Goal: Task Accomplishment & Management: Complete application form

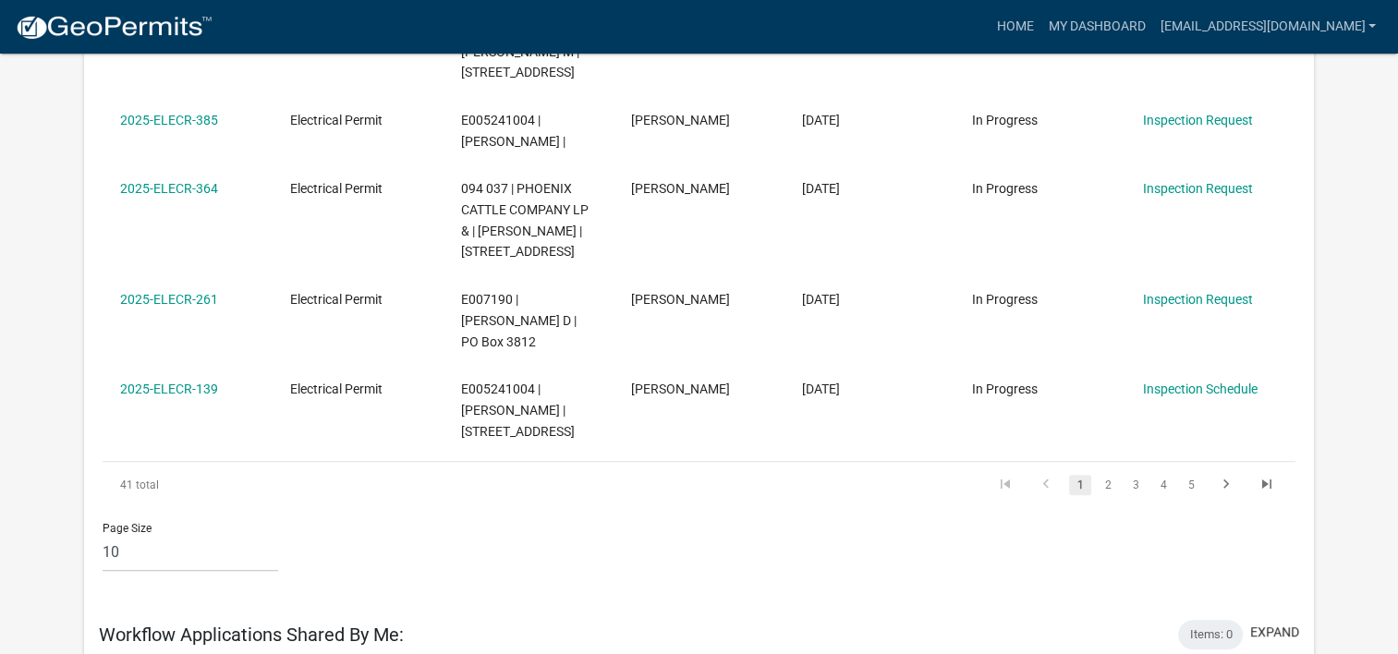
scroll to position [1109, 0]
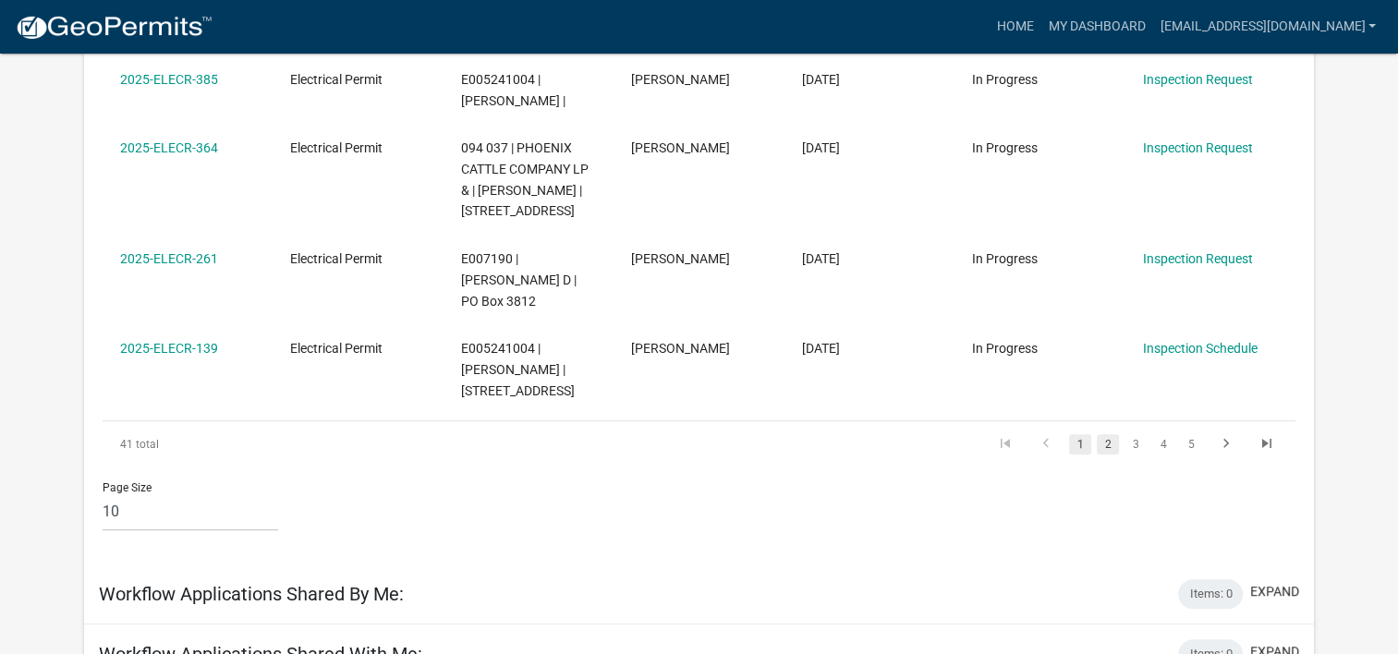
click at [1114, 434] on link "2" at bounding box center [1108, 444] width 22 height 20
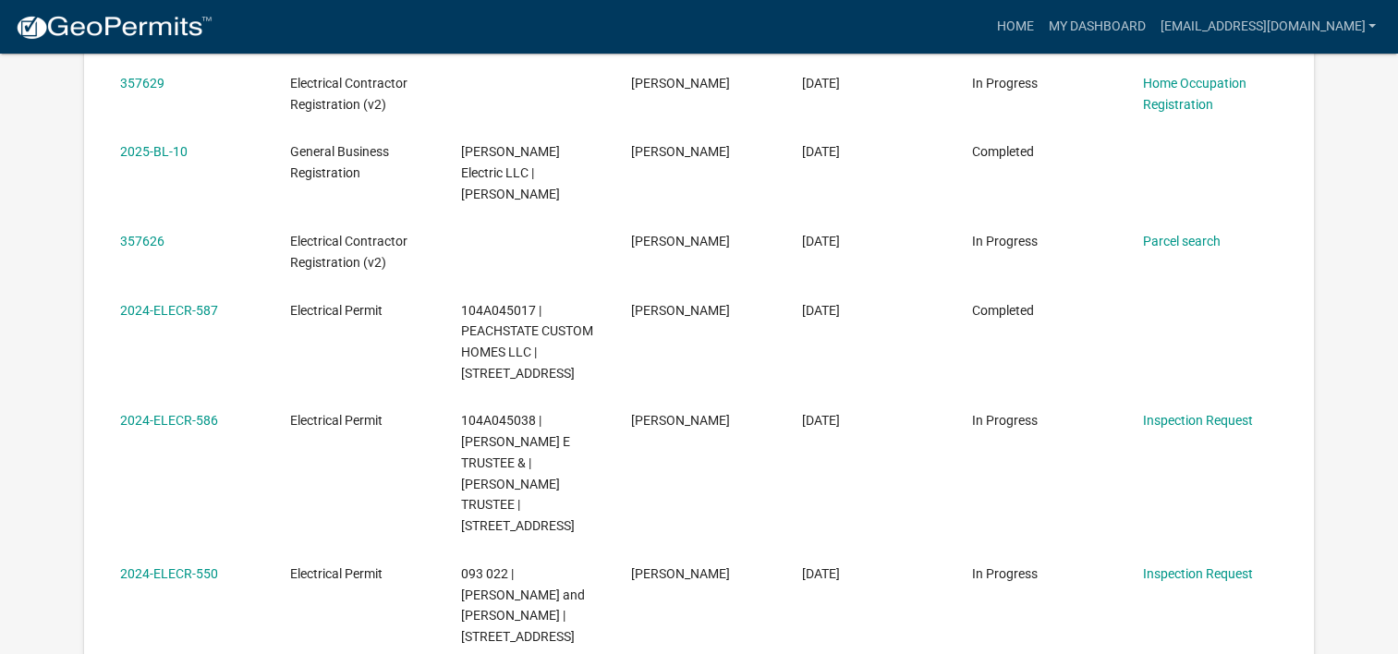
scroll to position [739, 0]
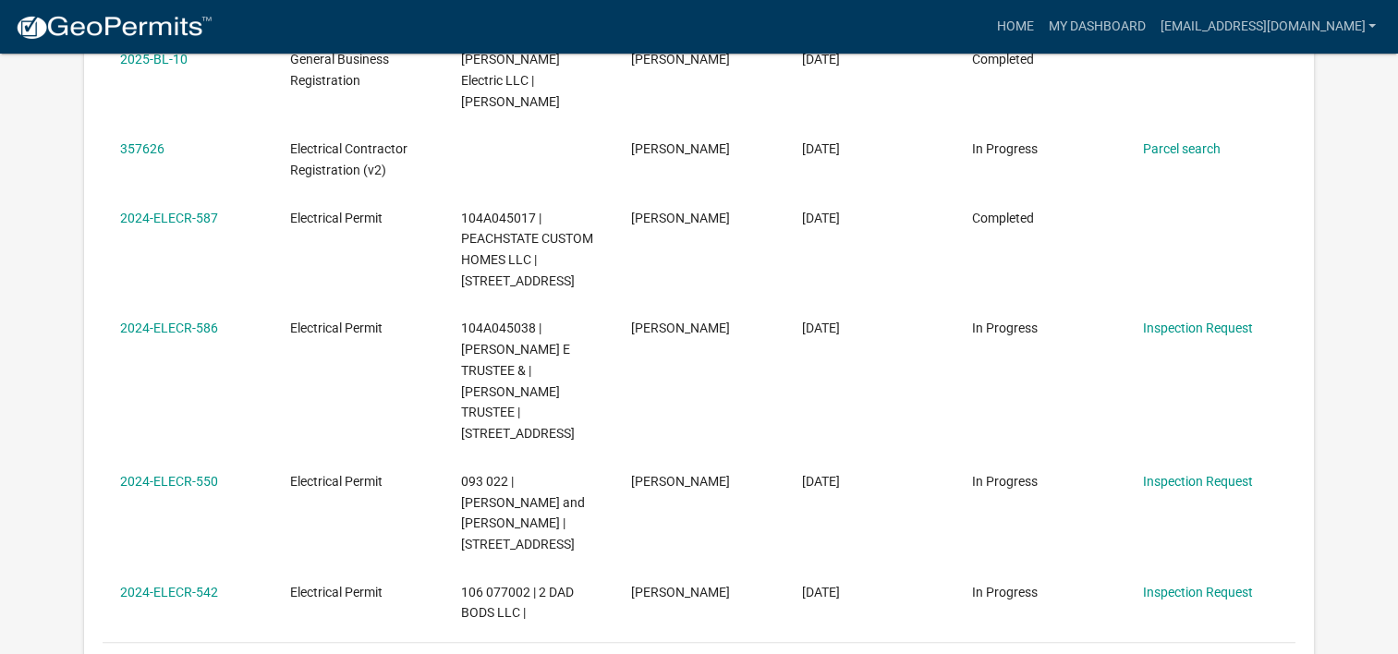
click at [1079, 653] on link "1" at bounding box center [1080, 666] width 22 height 20
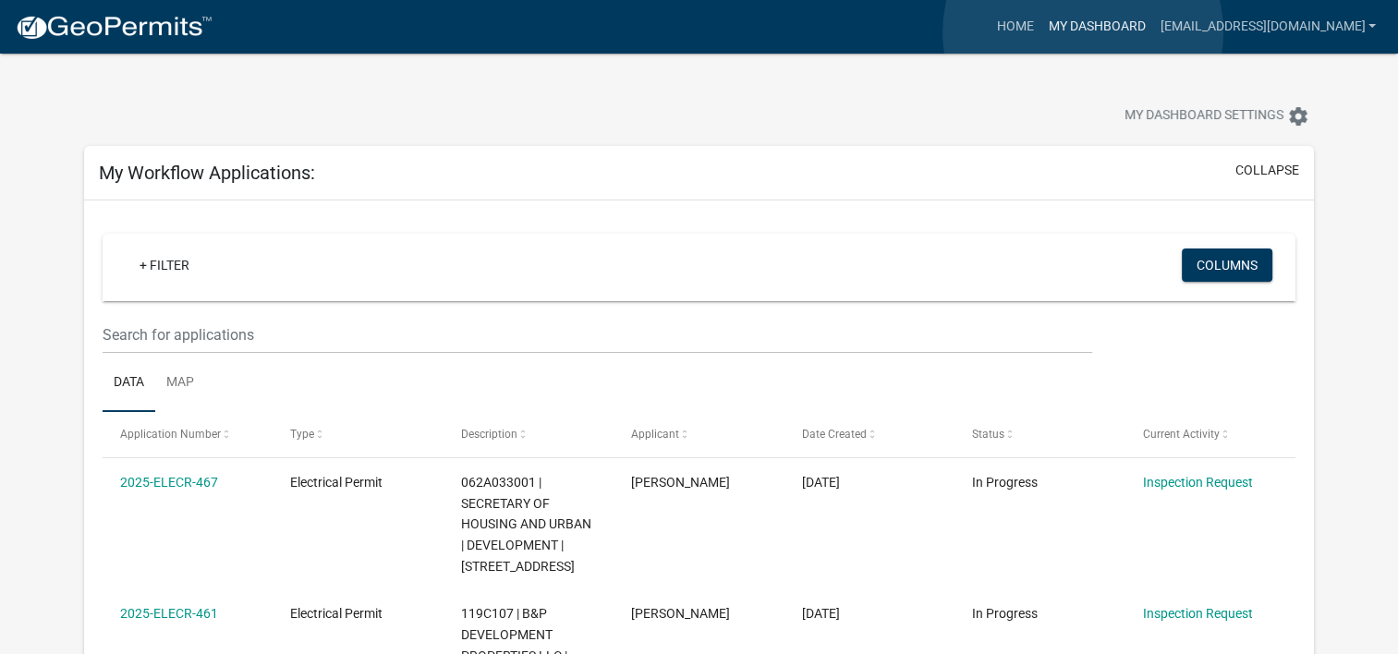
drag, startPoint x: 1083, startPoint y: 32, endPoint x: 1026, endPoint y: 83, distance: 76.6
click at [1083, 32] on link "My Dashboard" at bounding box center [1097, 26] width 112 height 35
click at [1099, 21] on link "My Dashboard" at bounding box center [1097, 26] width 112 height 35
click at [1041, 27] on link "Home" at bounding box center [1015, 26] width 52 height 35
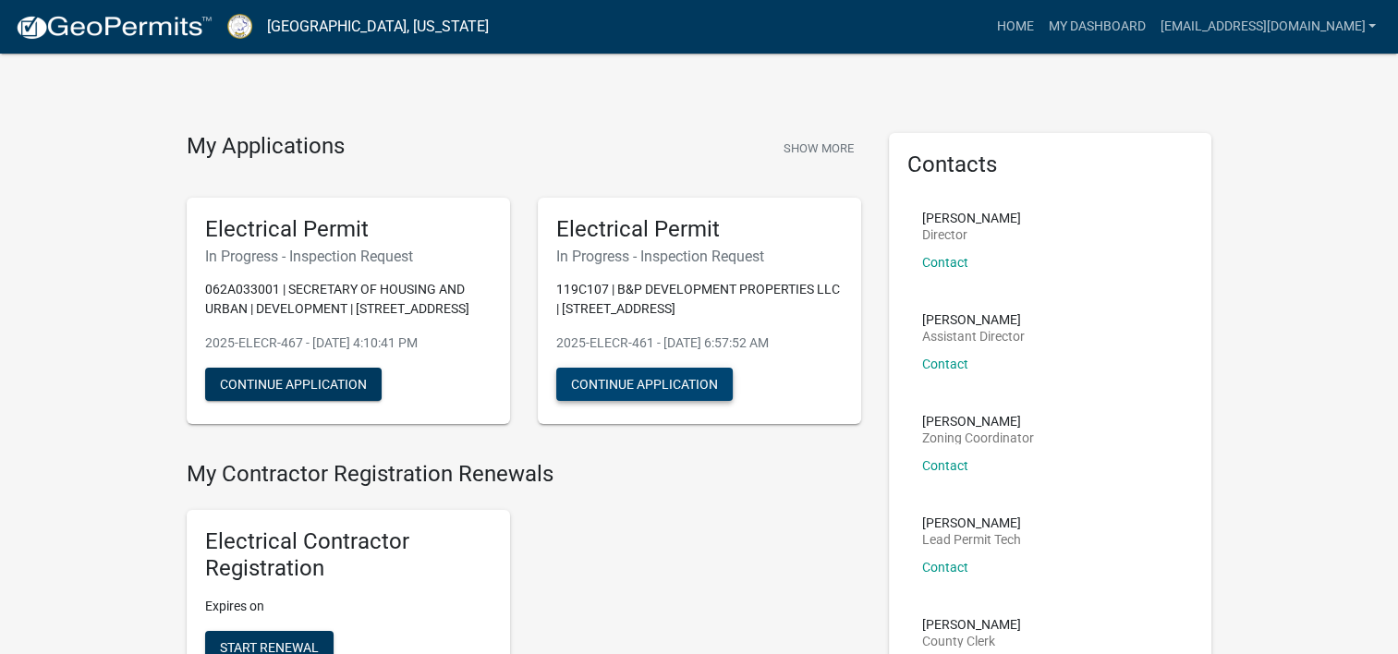
click at [641, 388] on button "Continue Application" at bounding box center [644, 384] width 177 height 33
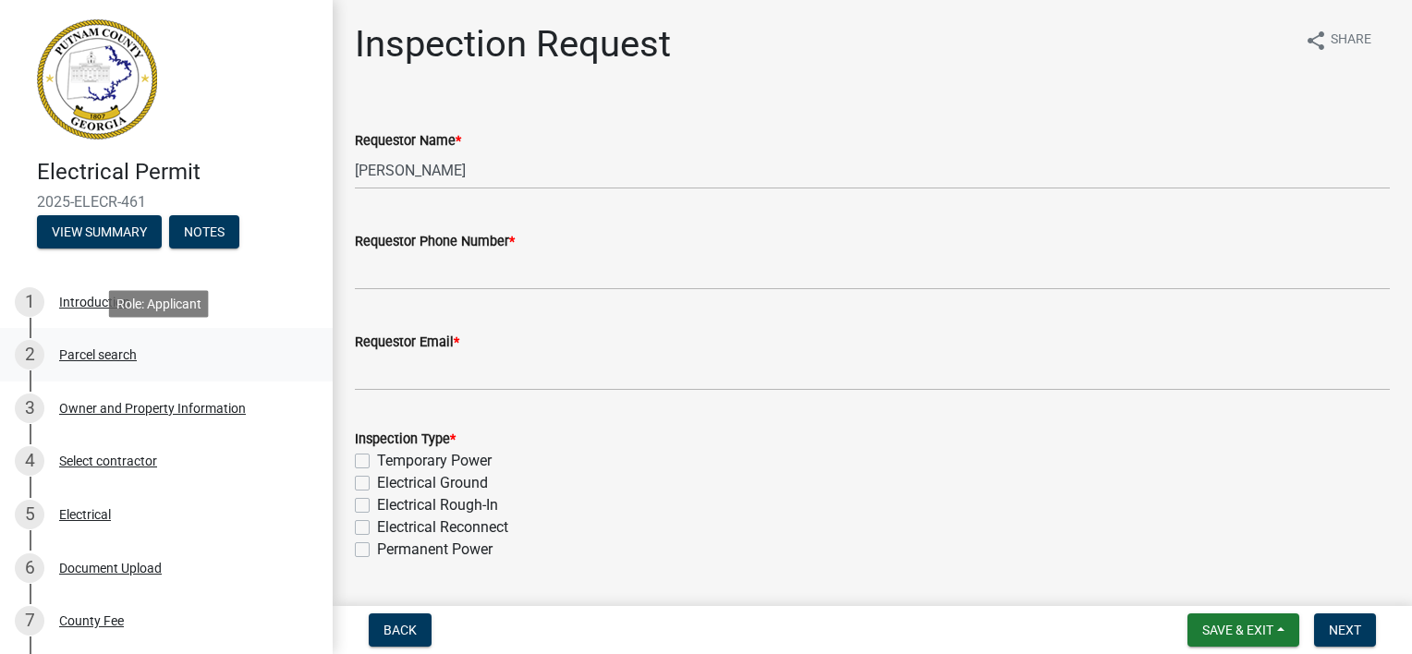
click at [121, 348] on div "Parcel search" at bounding box center [98, 354] width 78 height 13
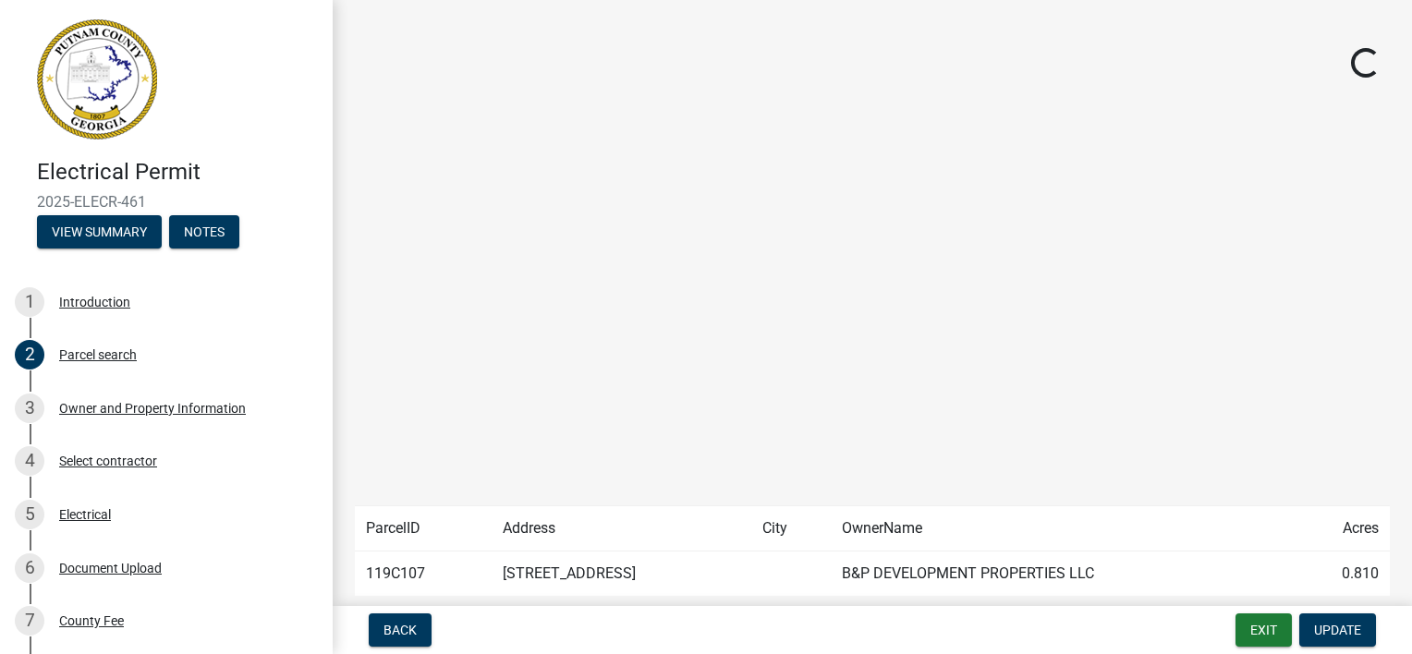
scroll to position [92, 0]
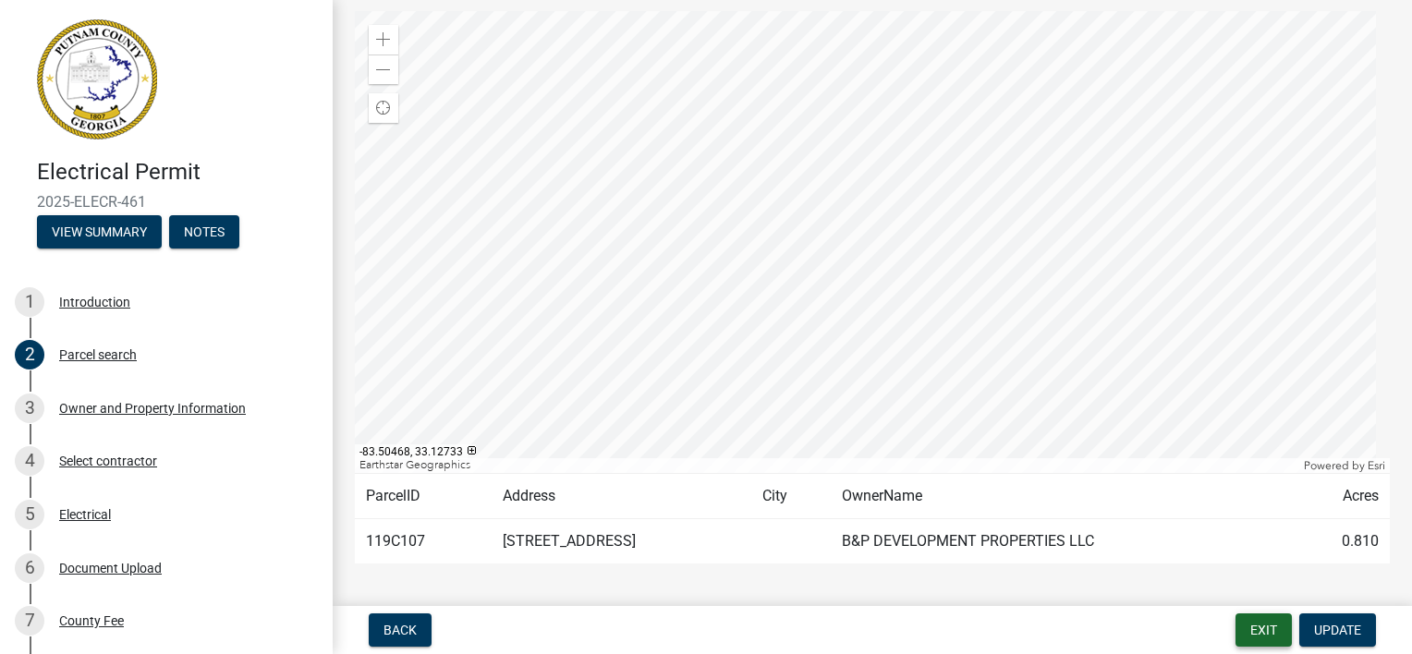
click at [1255, 636] on button "Exit" at bounding box center [1264, 630] width 56 height 33
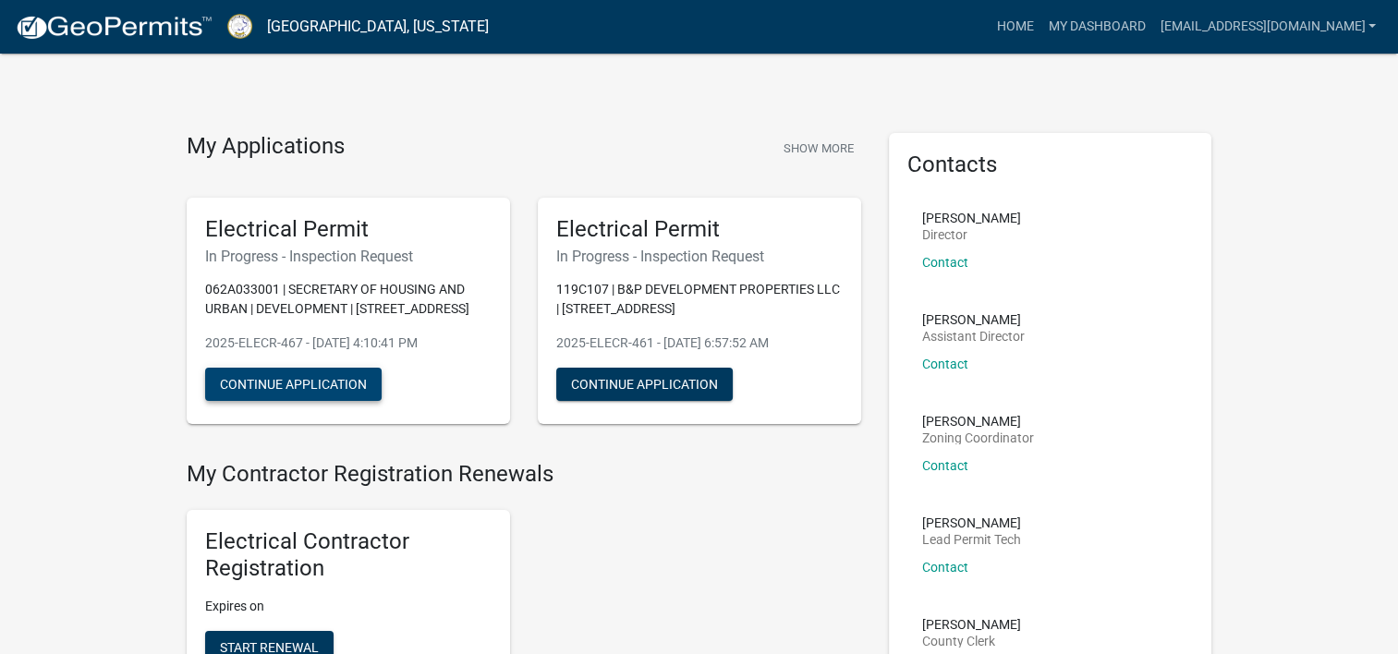
click at [336, 372] on button "Continue Application" at bounding box center [293, 384] width 177 height 33
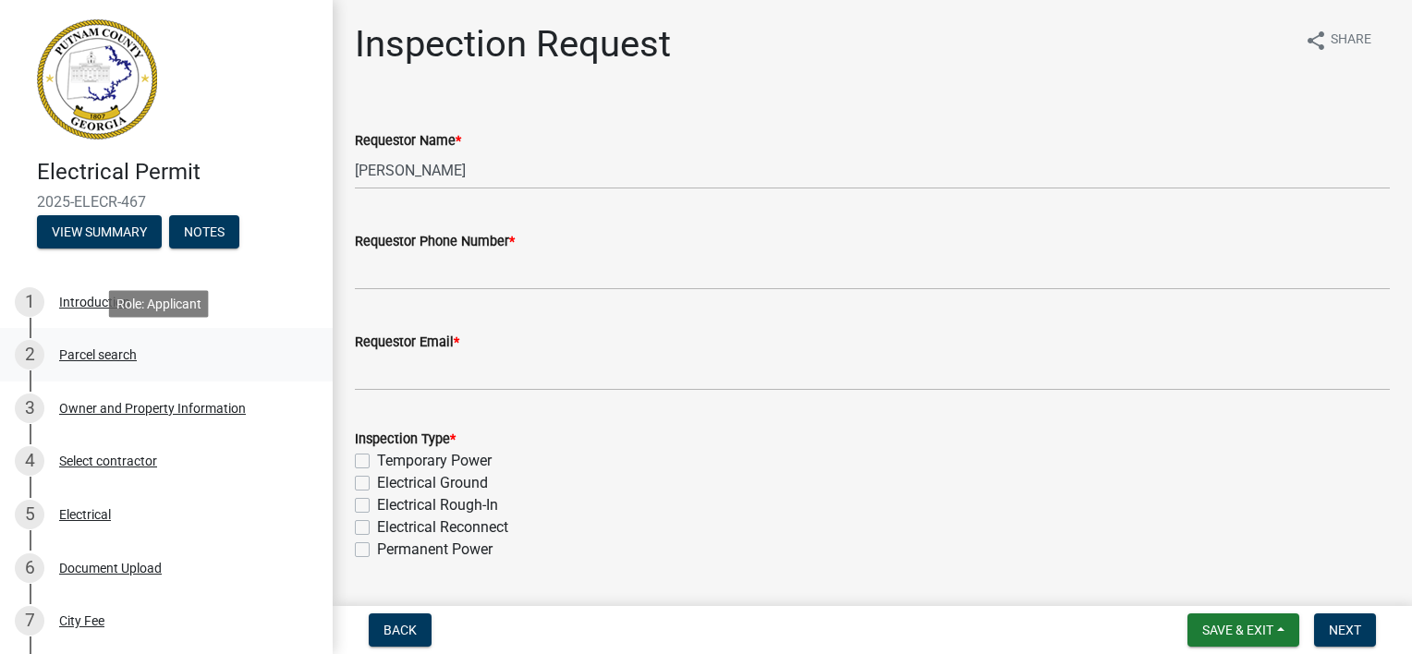
click at [79, 351] on div "Parcel search" at bounding box center [98, 354] width 78 height 13
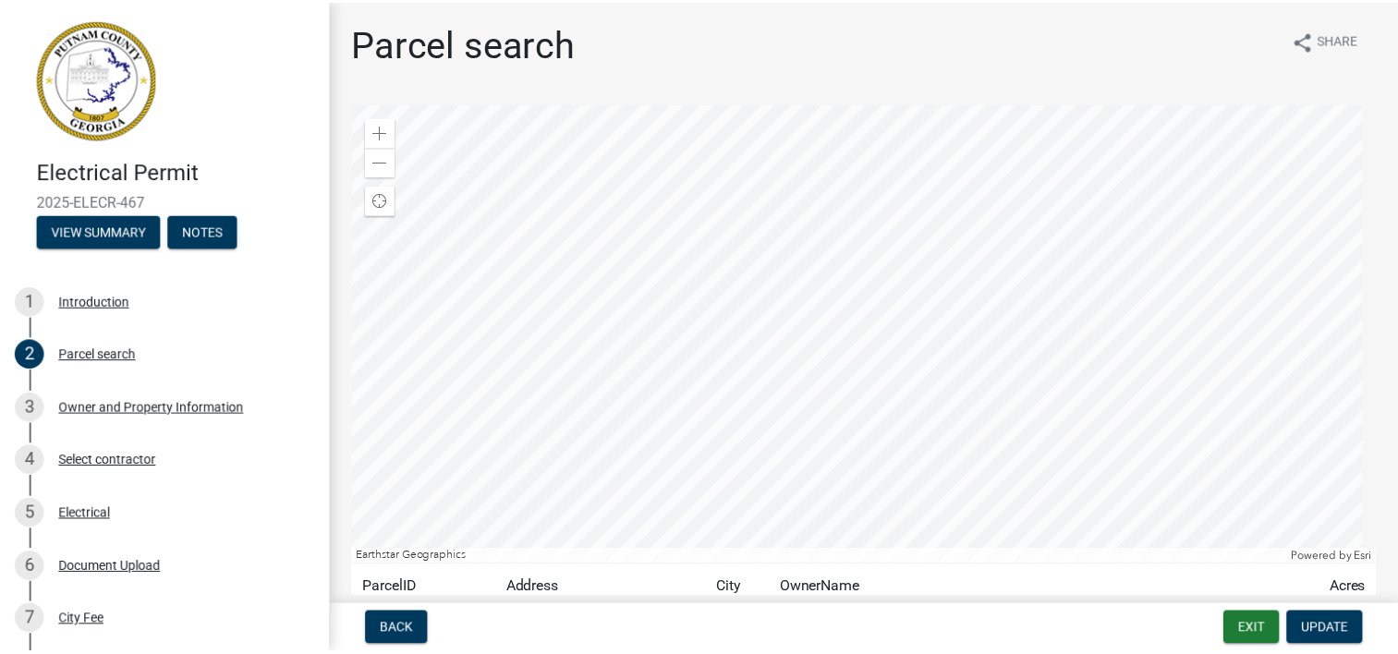
scroll to position [129, 0]
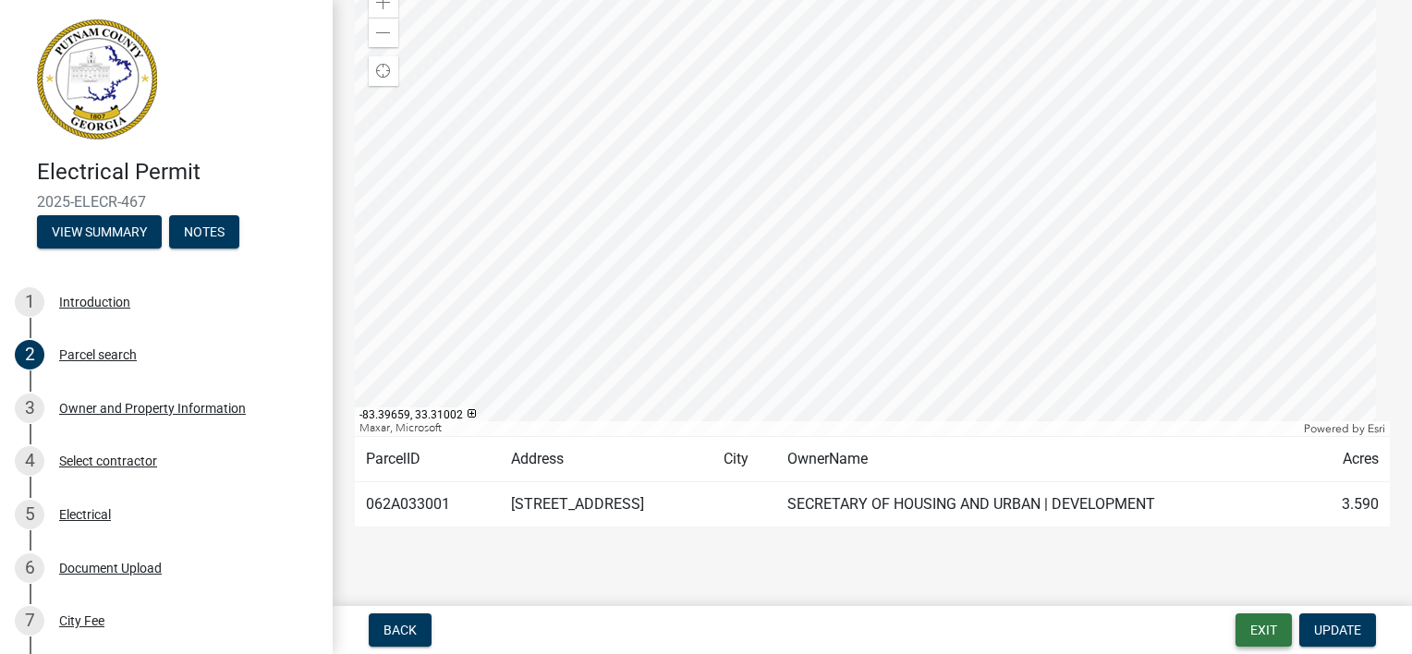
click at [1260, 632] on button "Exit" at bounding box center [1264, 630] width 56 height 33
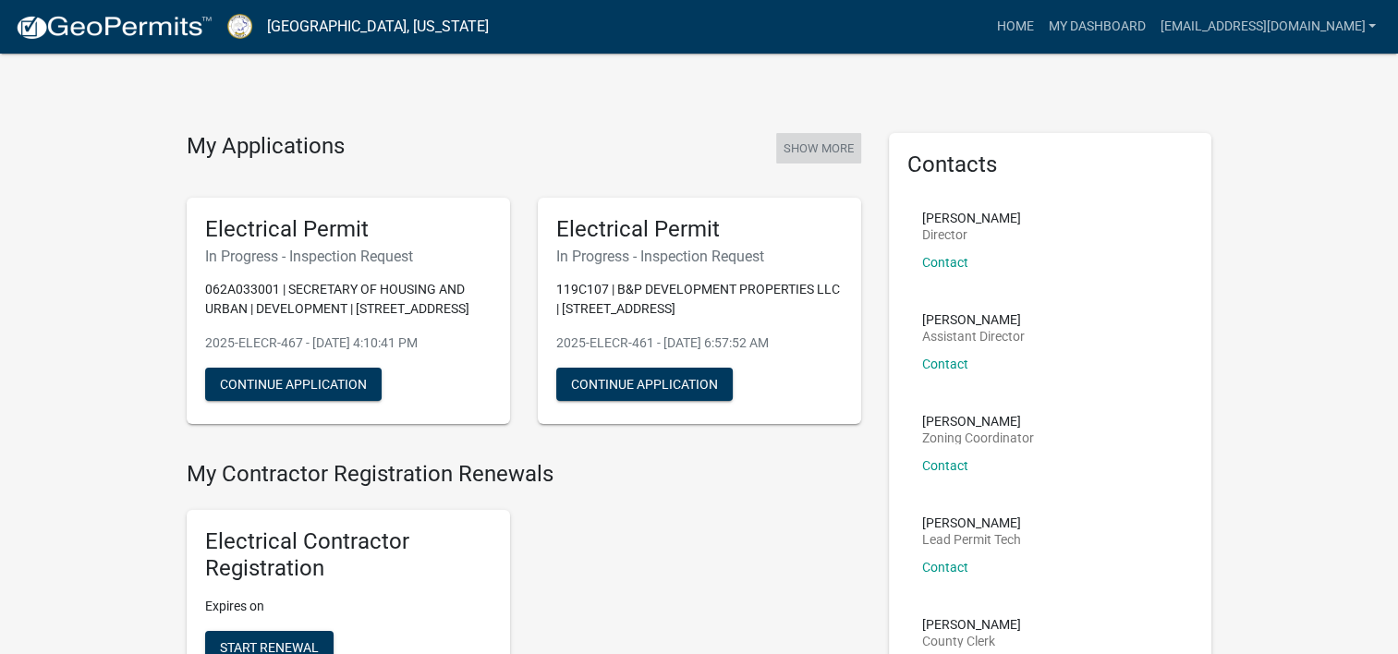
click at [798, 148] on button "Show More" at bounding box center [818, 148] width 85 height 31
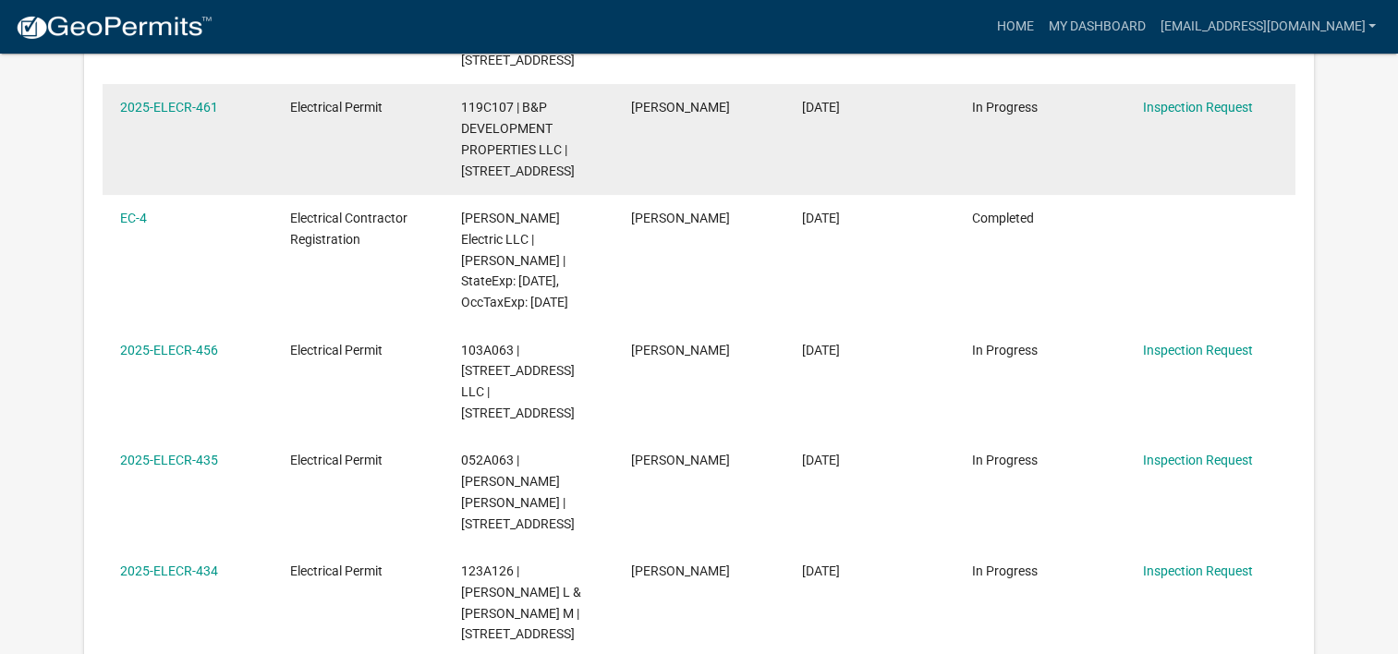
scroll to position [555, 0]
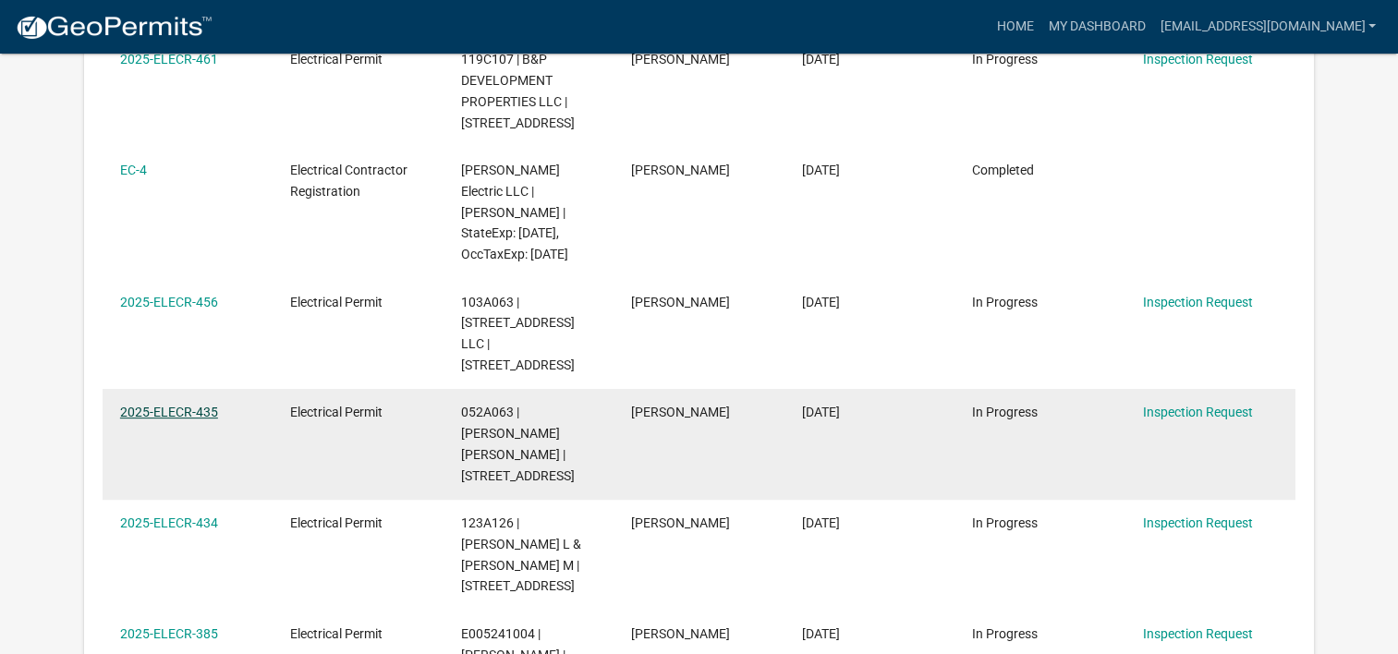
click at [197, 414] on link "2025-ELECR-435" at bounding box center [169, 412] width 98 height 15
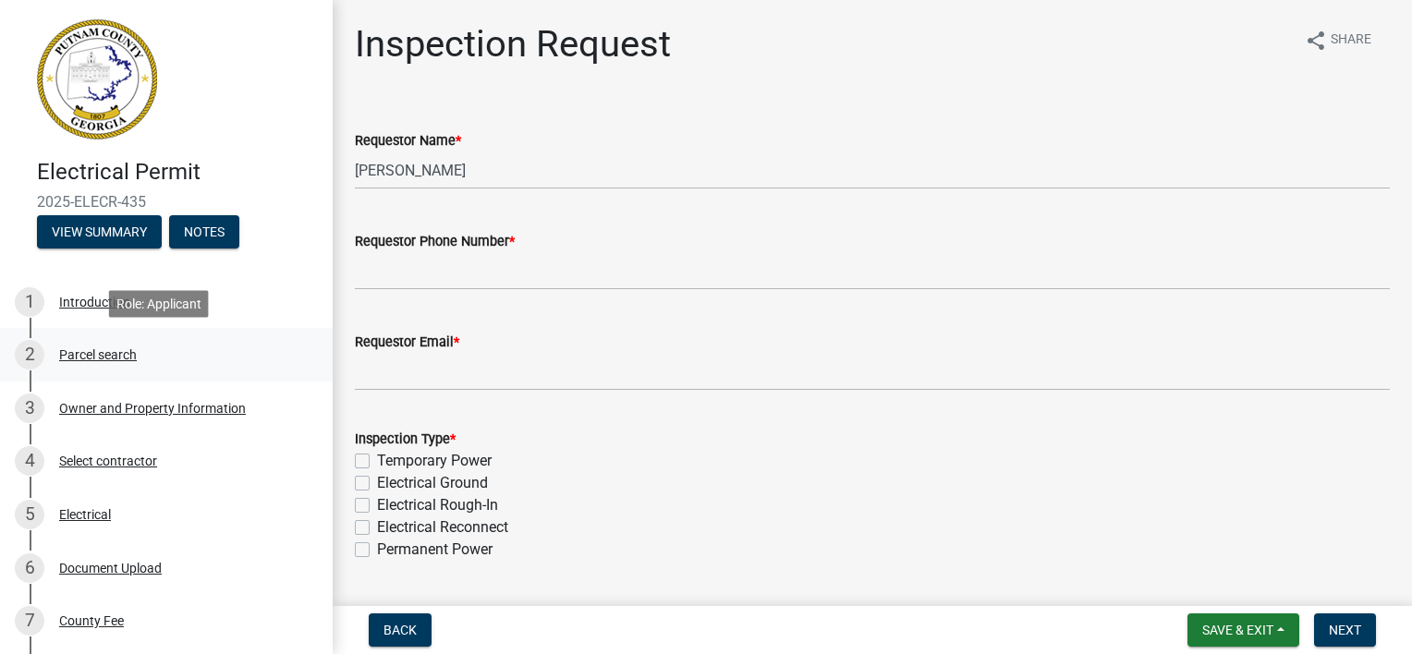
click at [91, 355] on div "Parcel search" at bounding box center [98, 354] width 78 height 13
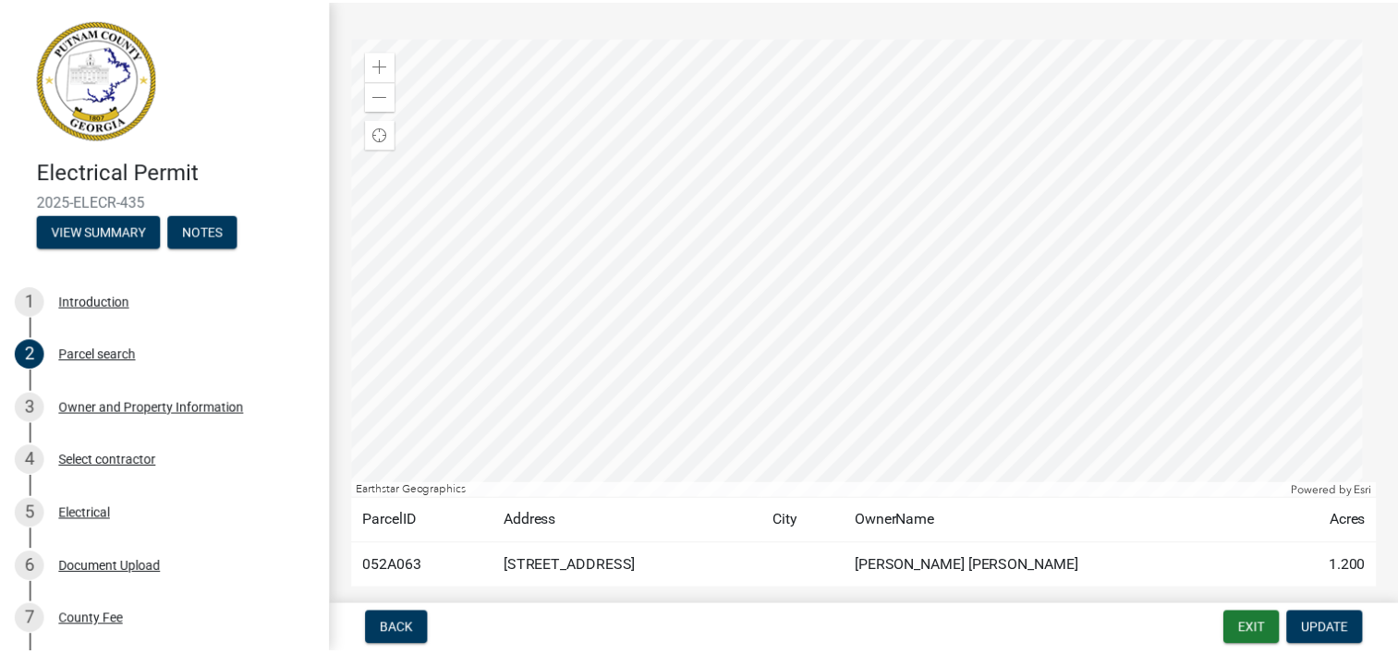
scroll to position [129, 0]
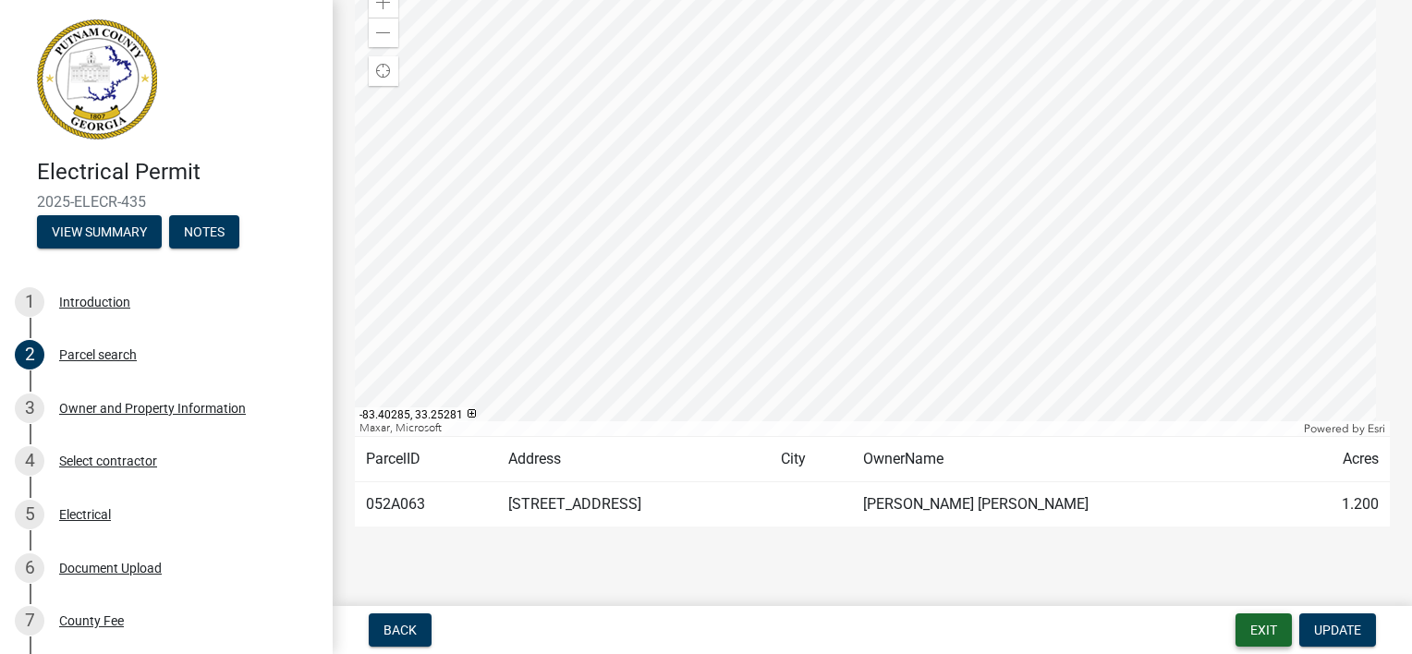
drag, startPoint x: 1276, startPoint y: 635, endPoint x: 1251, endPoint y: 628, distance: 26.9
click at [1276, 635] on button "Exit" at bounding box center [1264, 630] width 56 height 33
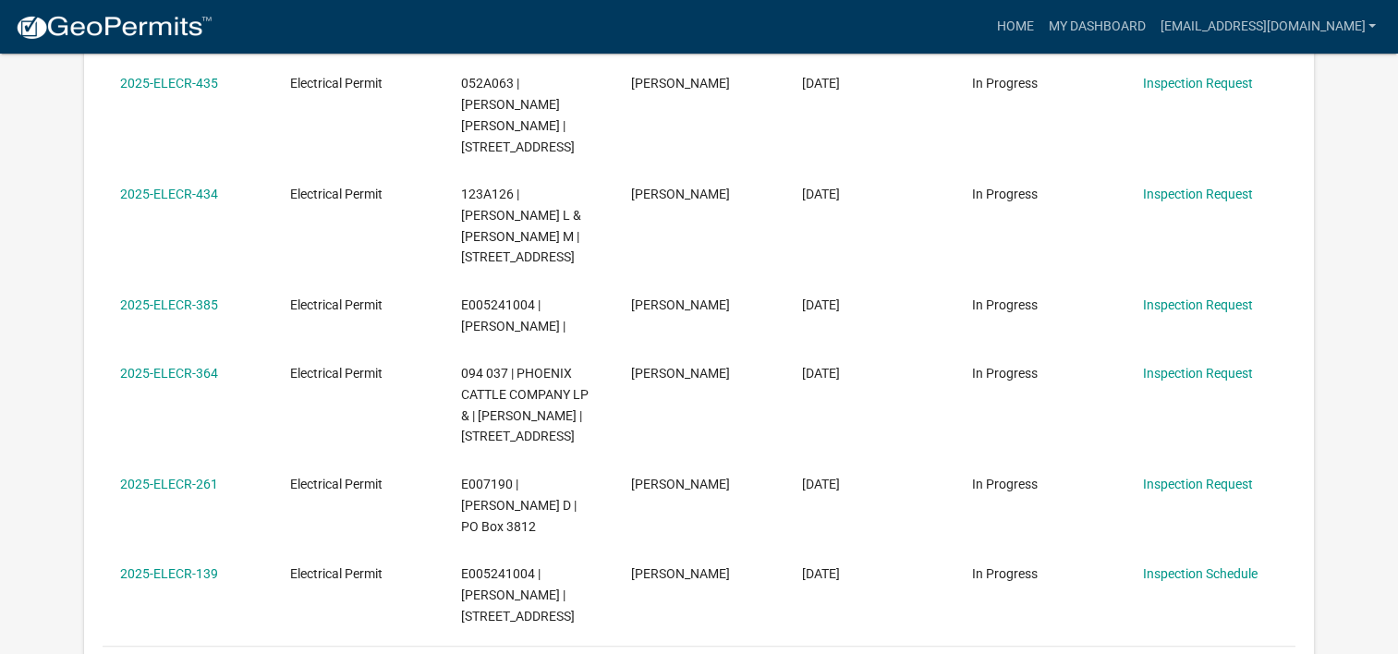
scroll to position [892, 0]
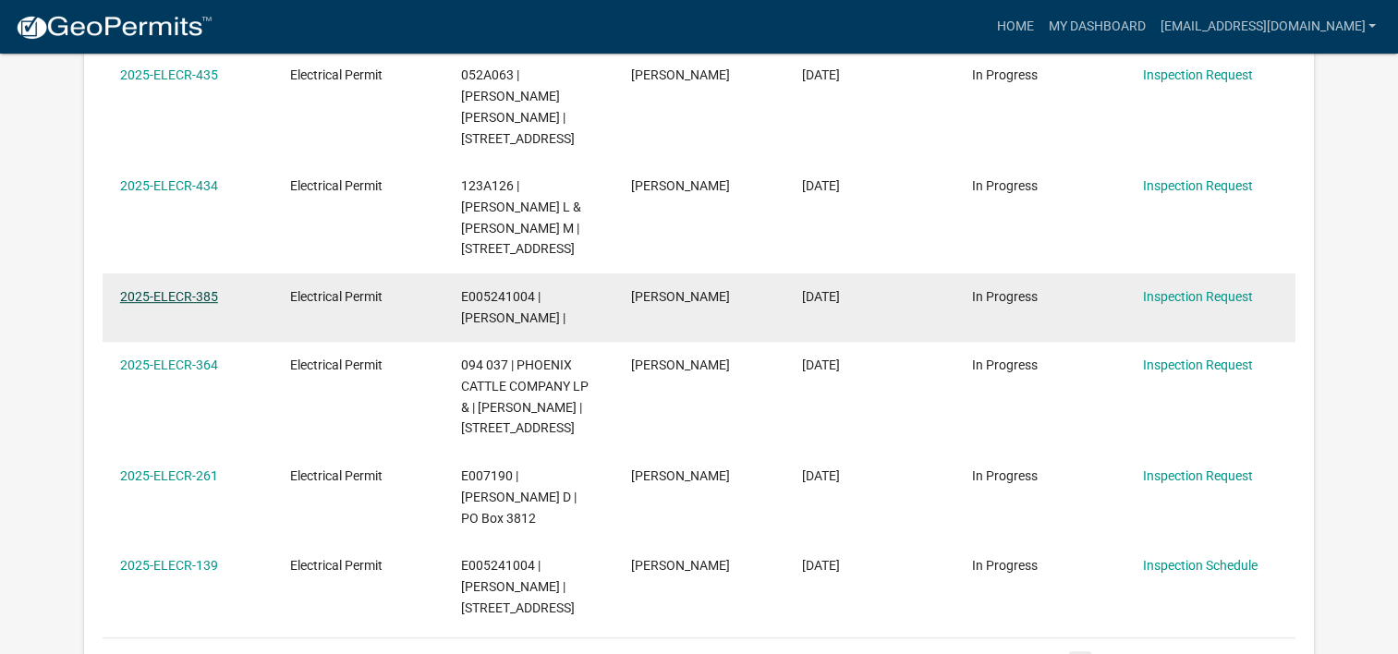
click at [204, 289] on link "2025-ELECR-385" at bounding box center [169, 296] width 98 height 15
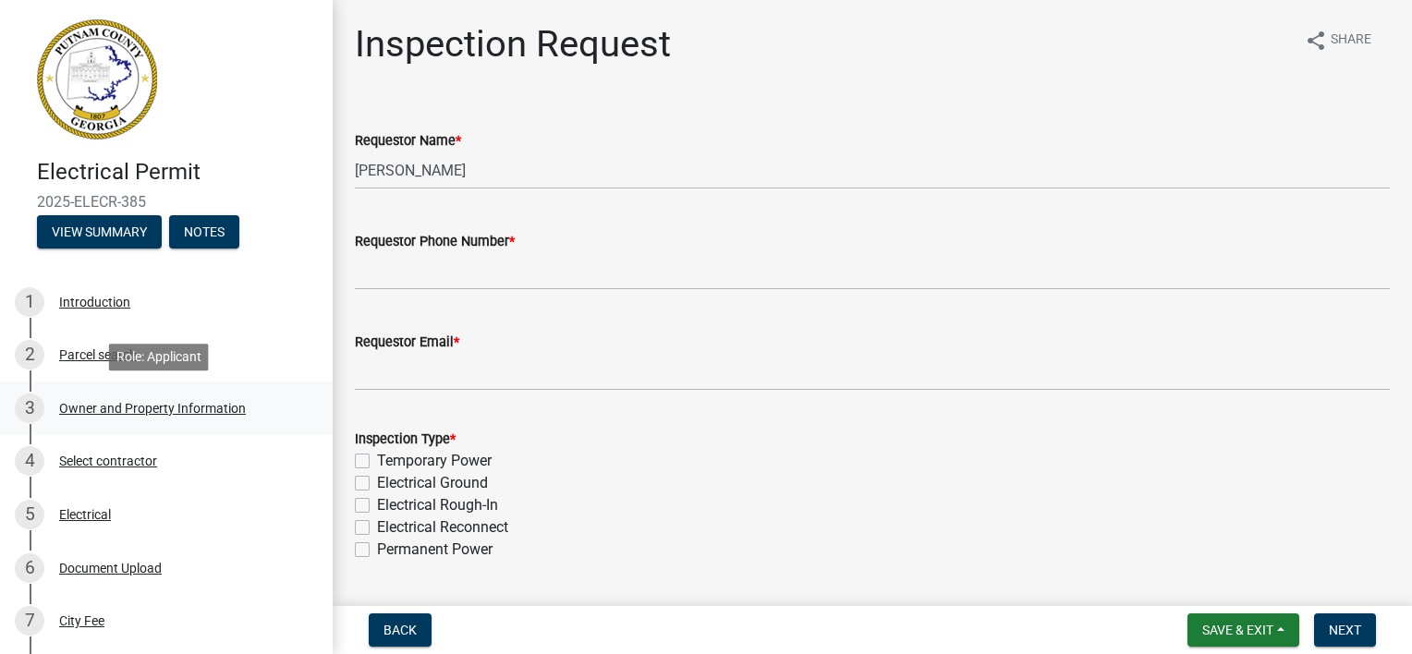
click at [137, 408] on div "Owner and Property Information" at bounding box center [152, 408] width 187 height 13
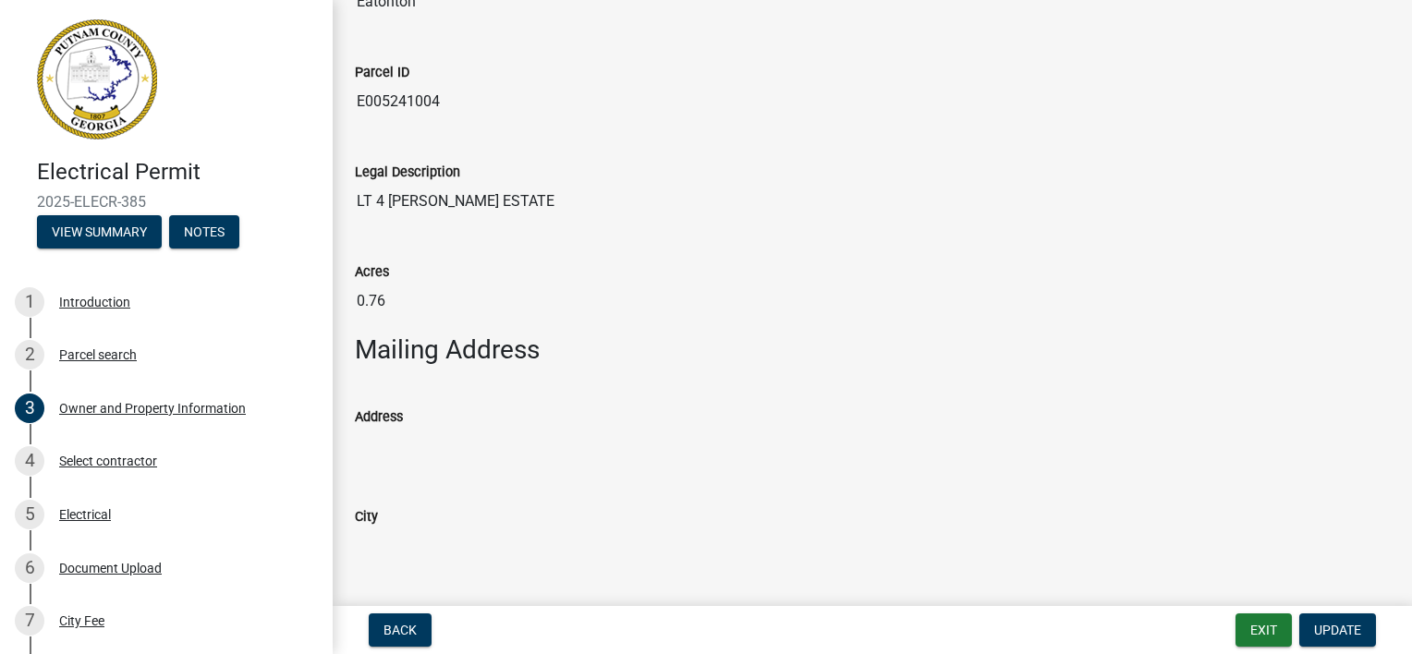
scroll to position [832, 0]
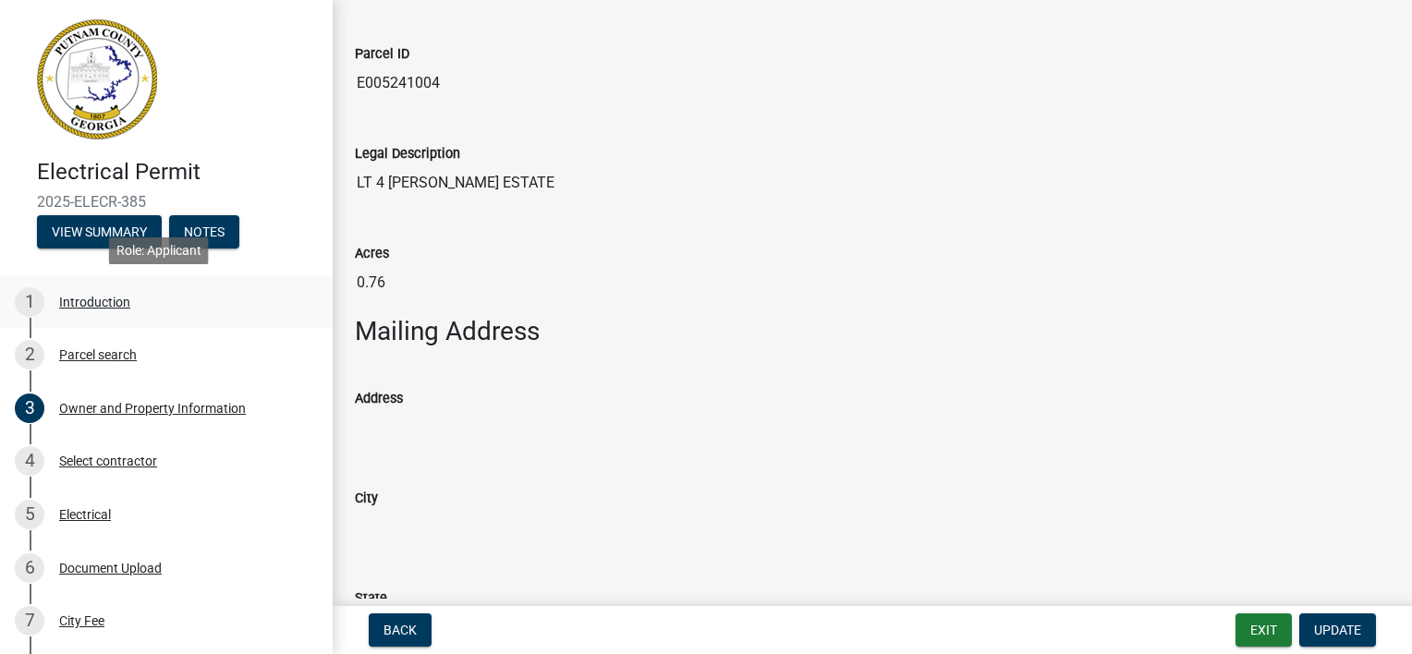
click at [92, 308] on div "Introduction" at bounding box center [94, 302] width 71 height 13
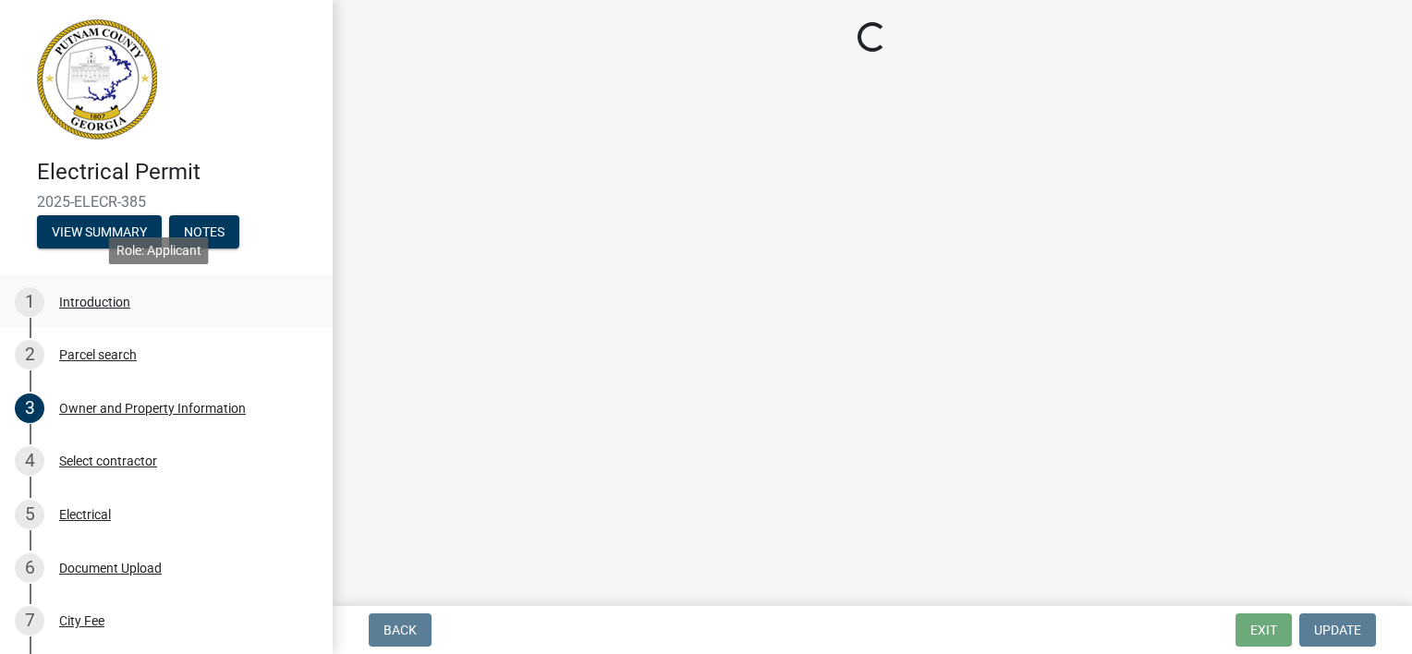
scroll to position [0, 0]
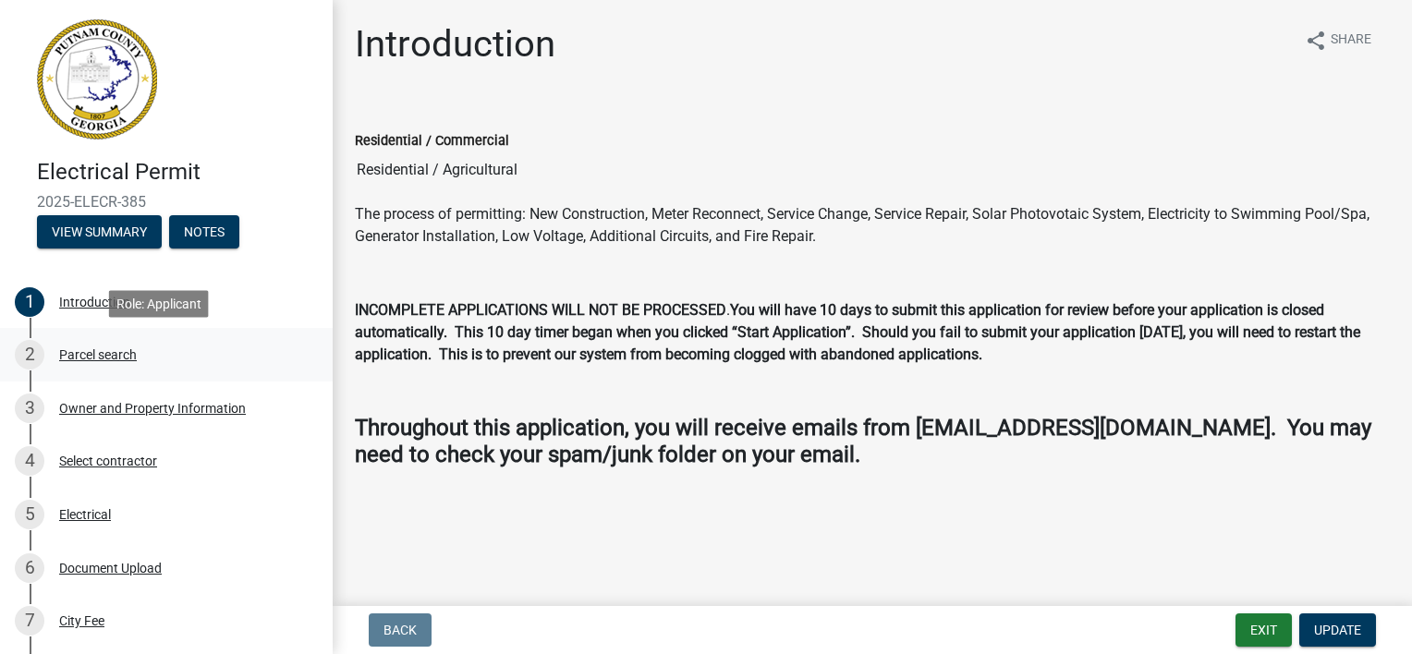
click at [82, 359] on div "Parcel search" at bounding box center [98, 354] width 78 height 13
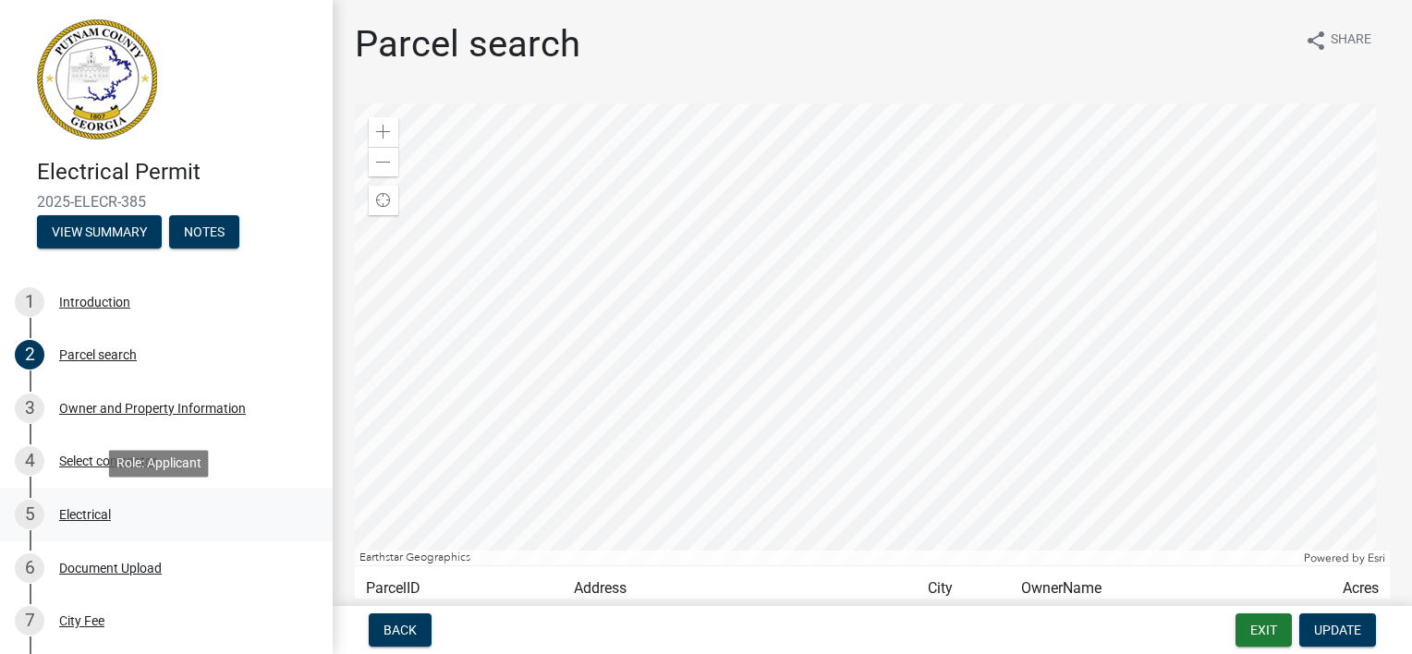
click at [92, 519] on div "Electrical" at bounding box center [85, 514] width 52 height 13
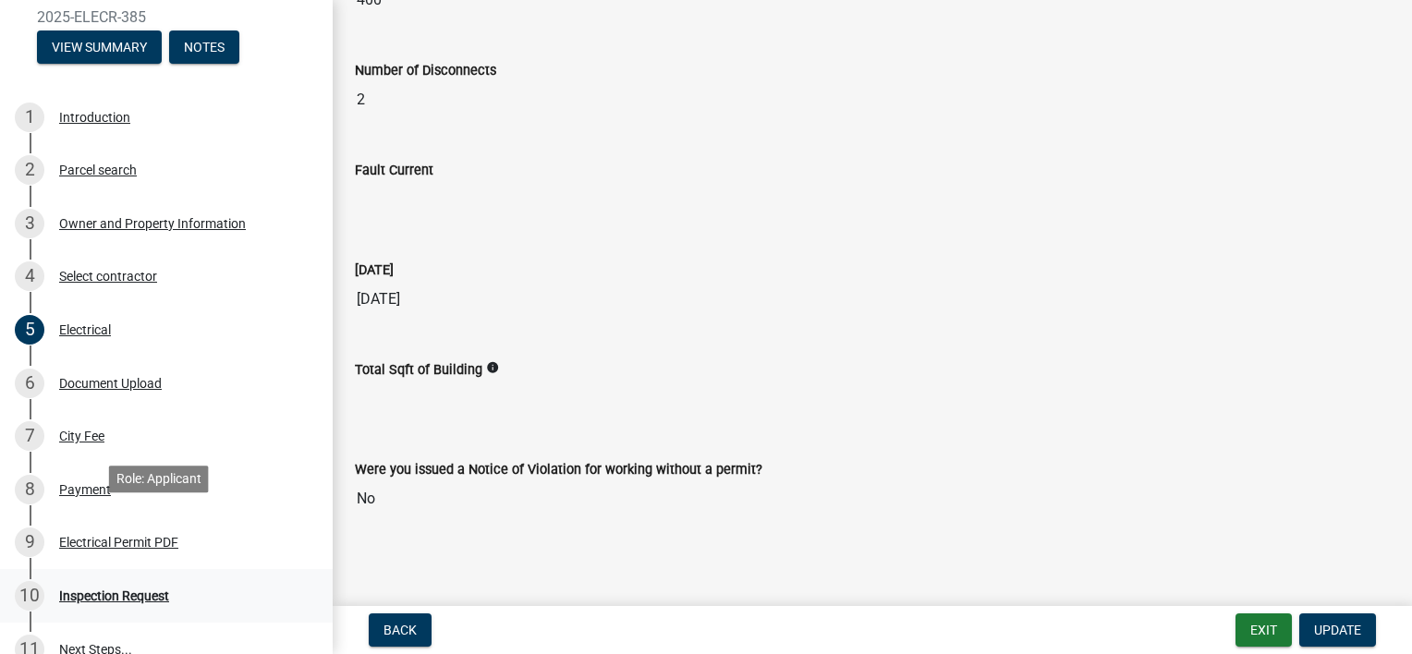
scroll to position [277, 0]
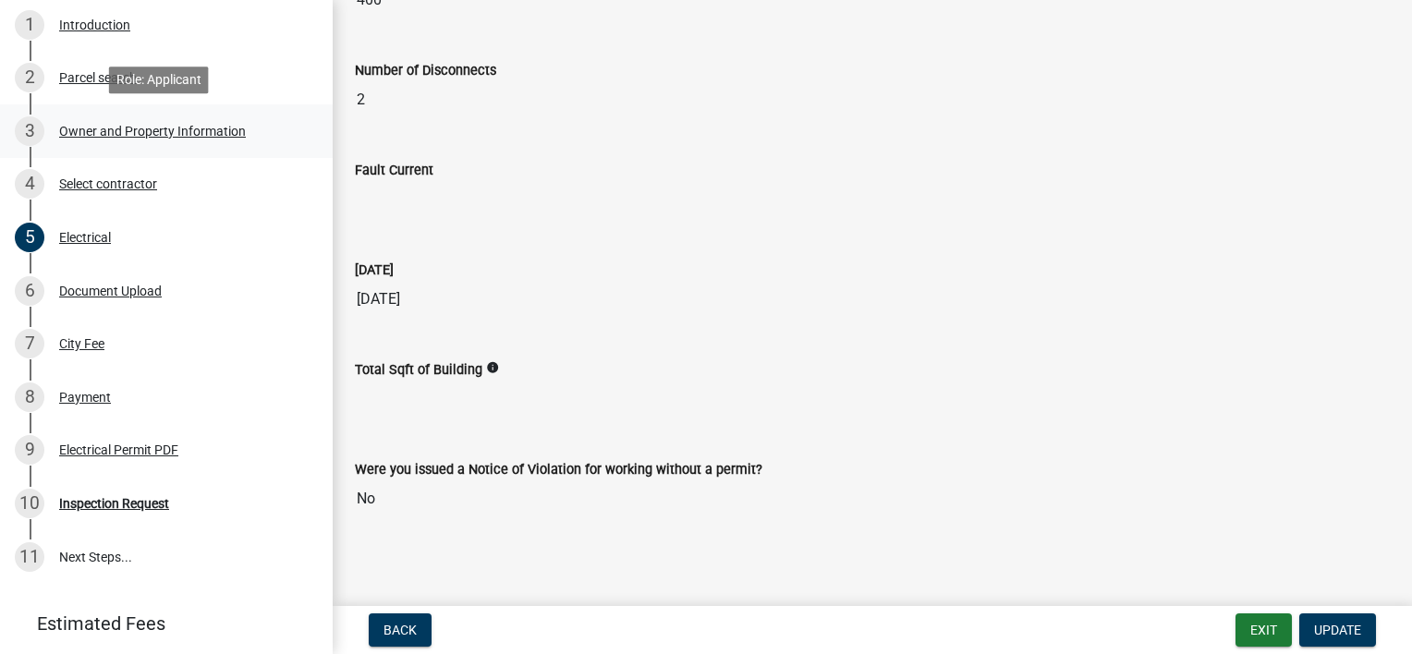
click at [88, 136] on div "Owner and Property Information" at bounding box center [152, 131] width 187 height 13
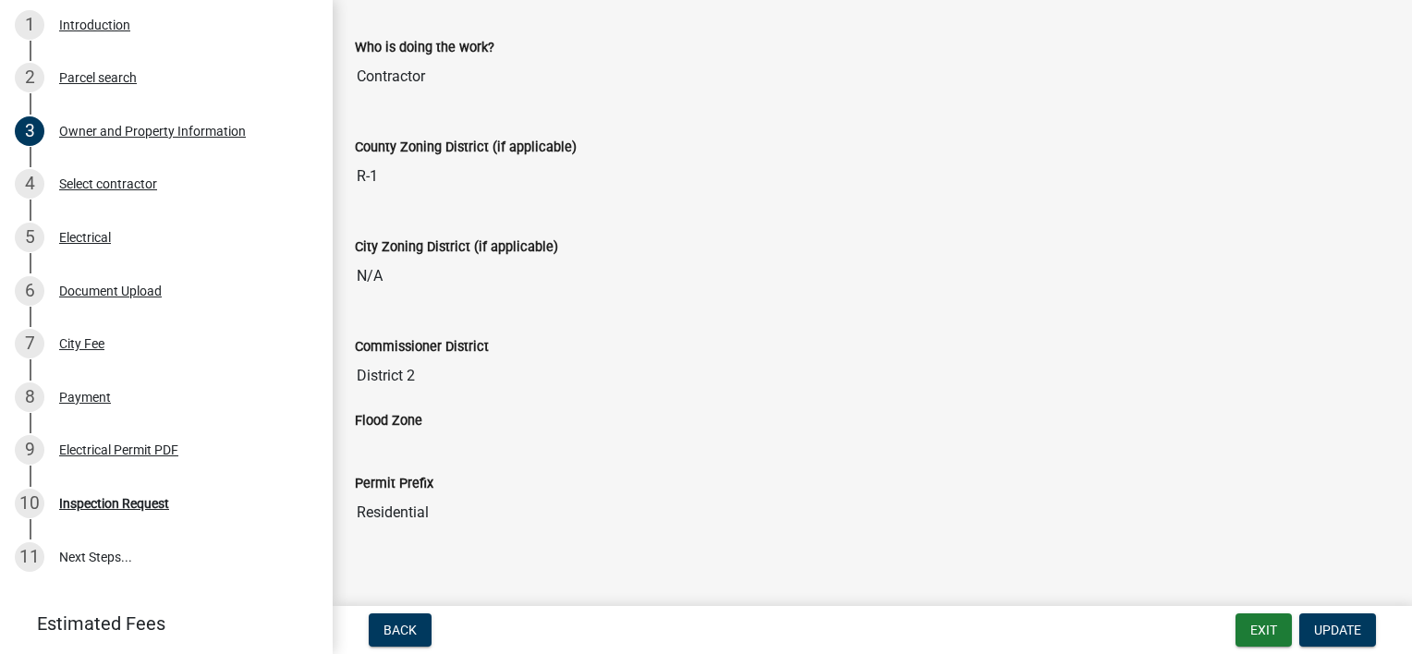
scroll to position [3198, 0]
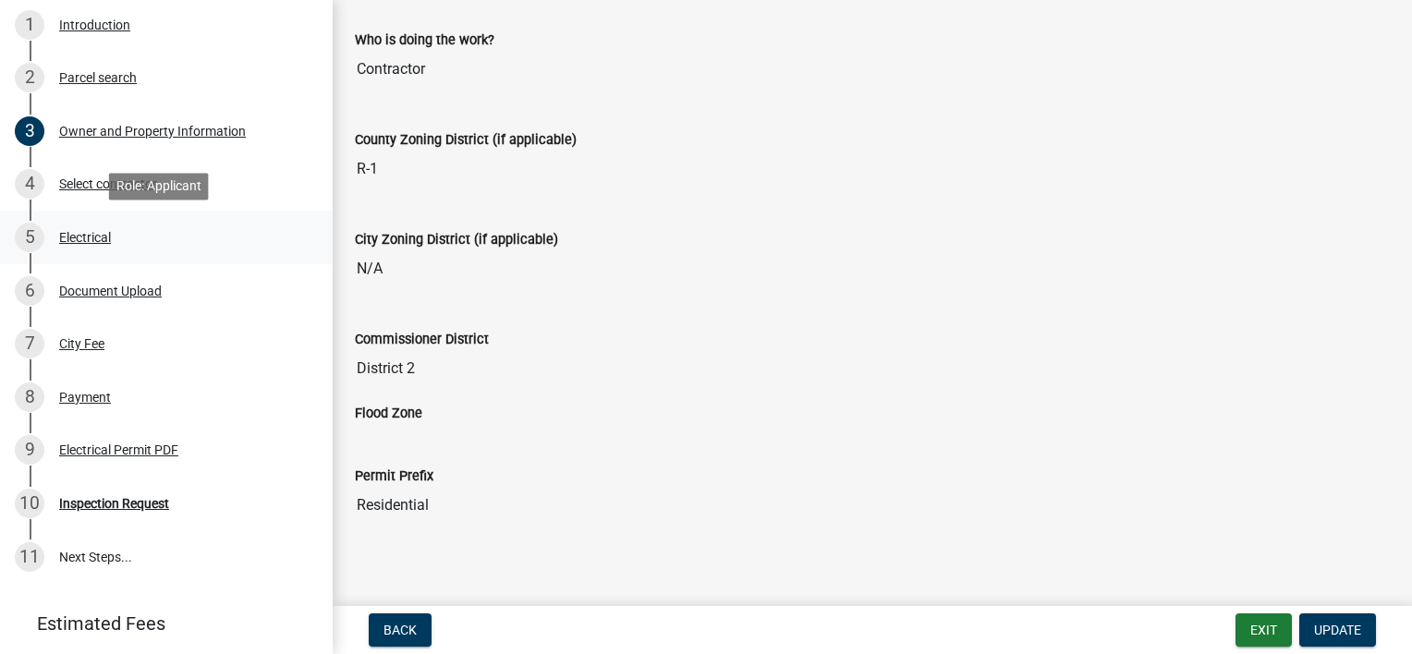
click at [87, 240] on div "Electrical" at bounding box center [85, 237] width 52 height 13
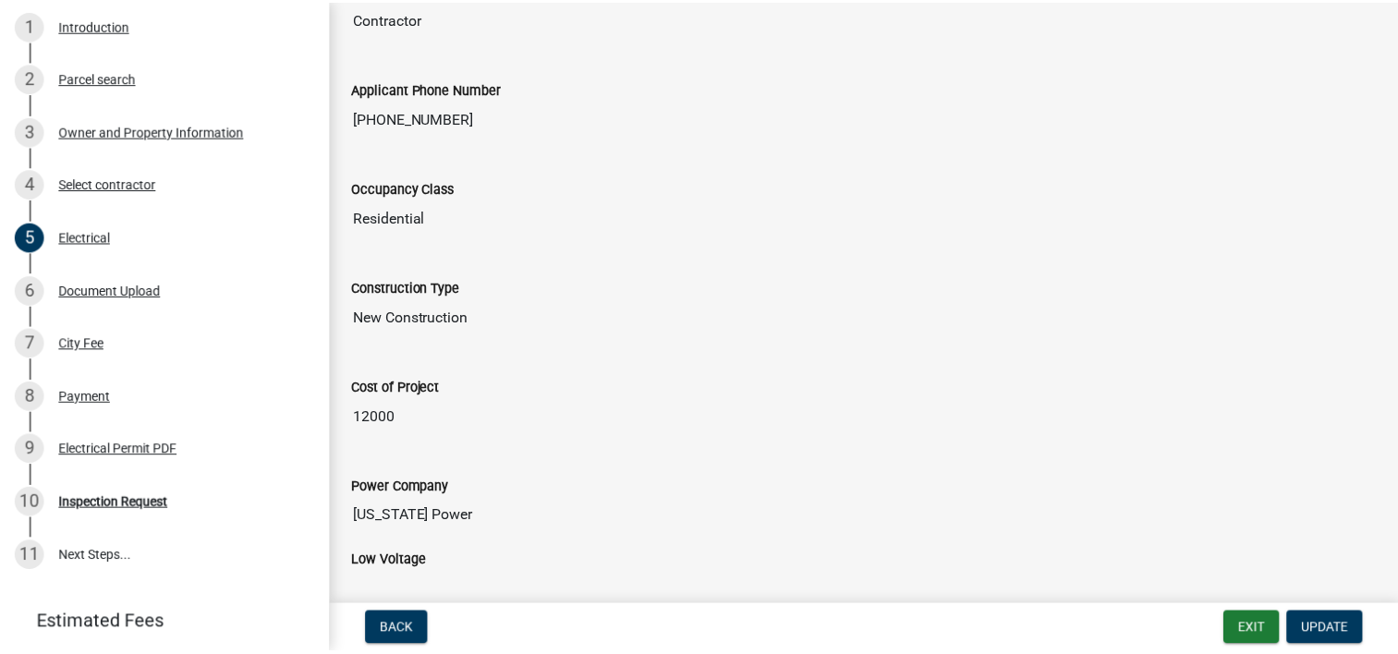
scroll to position [185, 0]
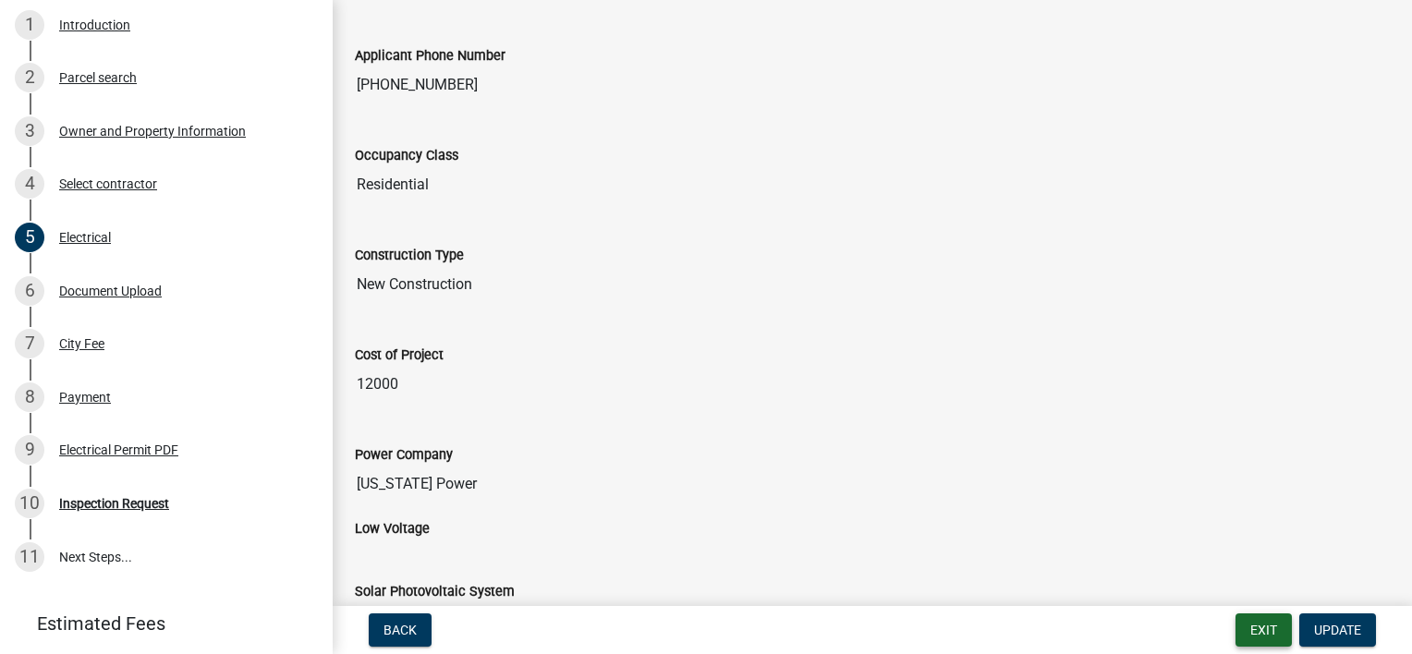
click at [1264, 628] on button "Exit" at bounding box center [1264, 630] width 56 height 33
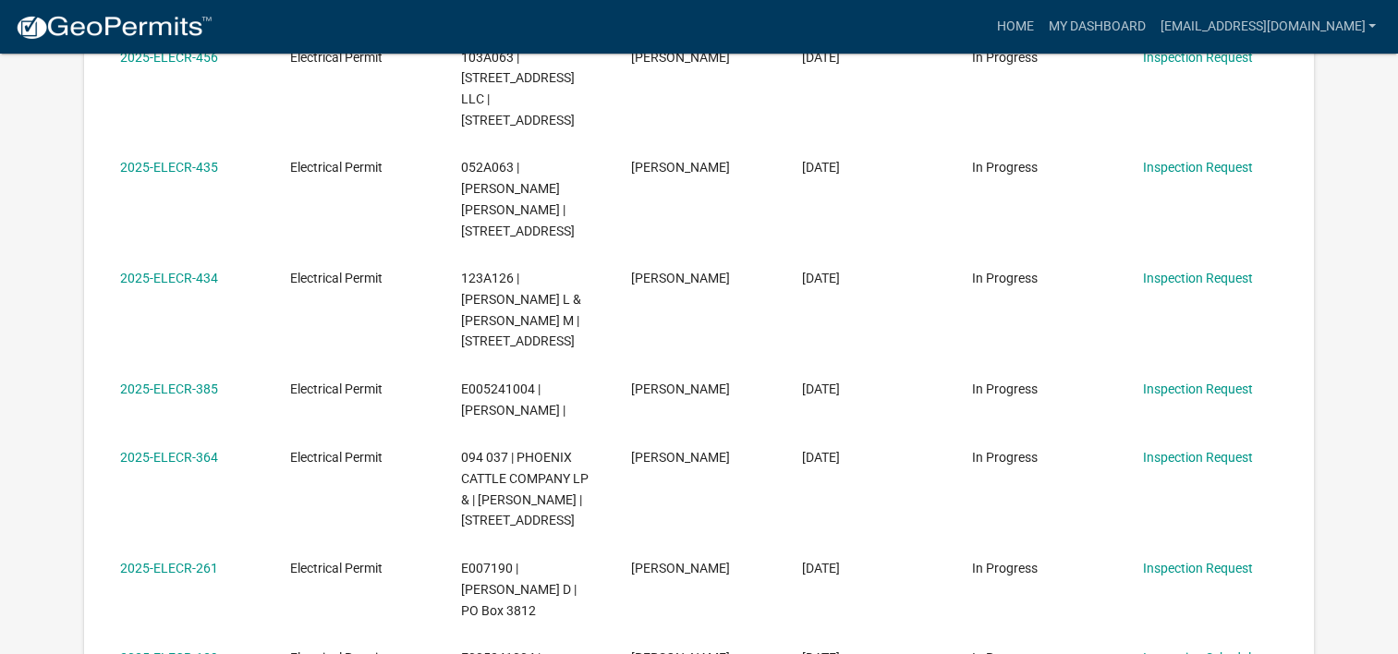
scroll to position [1202, 0]
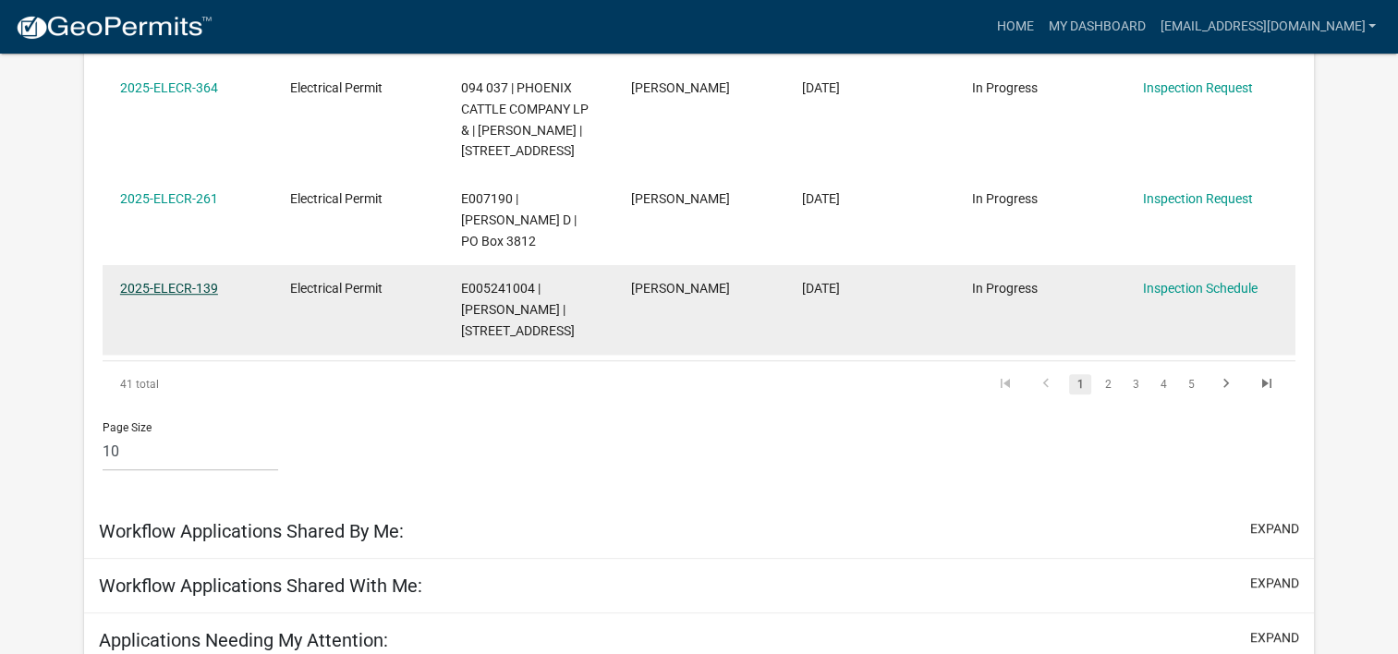
click at [170, 281] on link "2025-ELECR-139" at bounding box center [169, 288] width 98 height 15
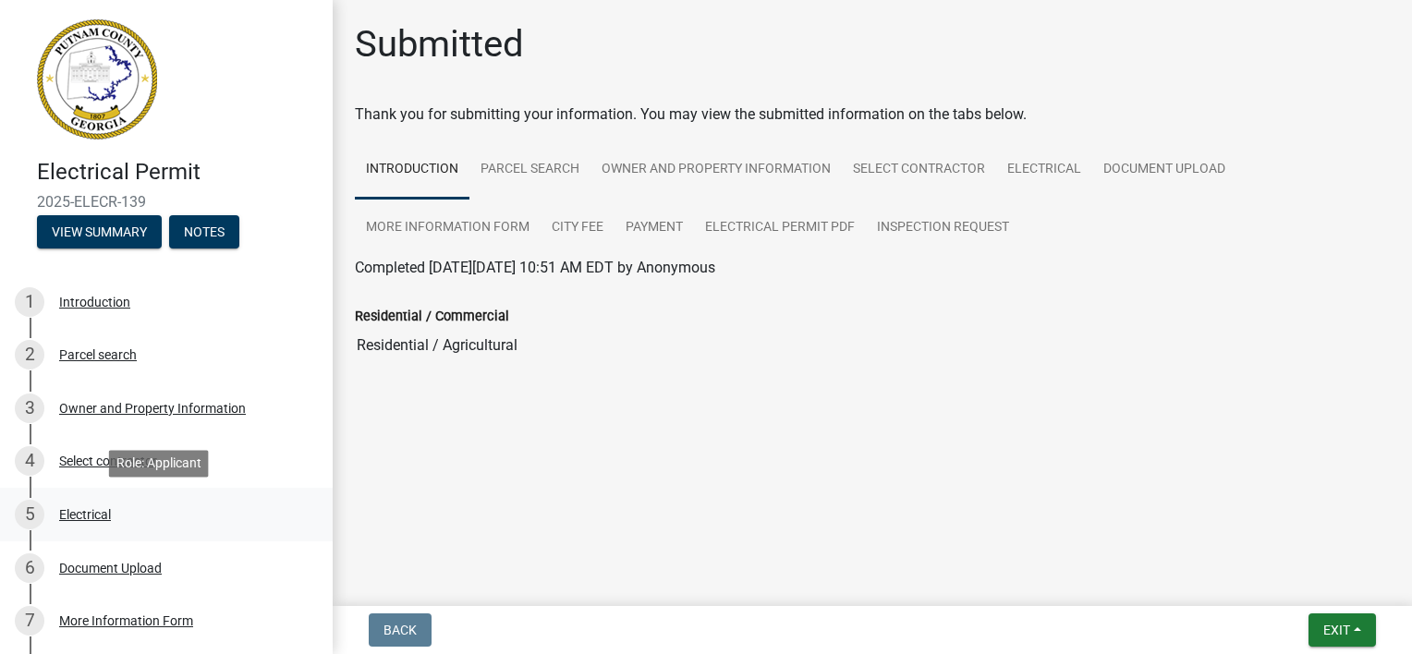
click at [100, 507] on div "5 Electrical" at bounding box center [159, 515] width 288 height 30
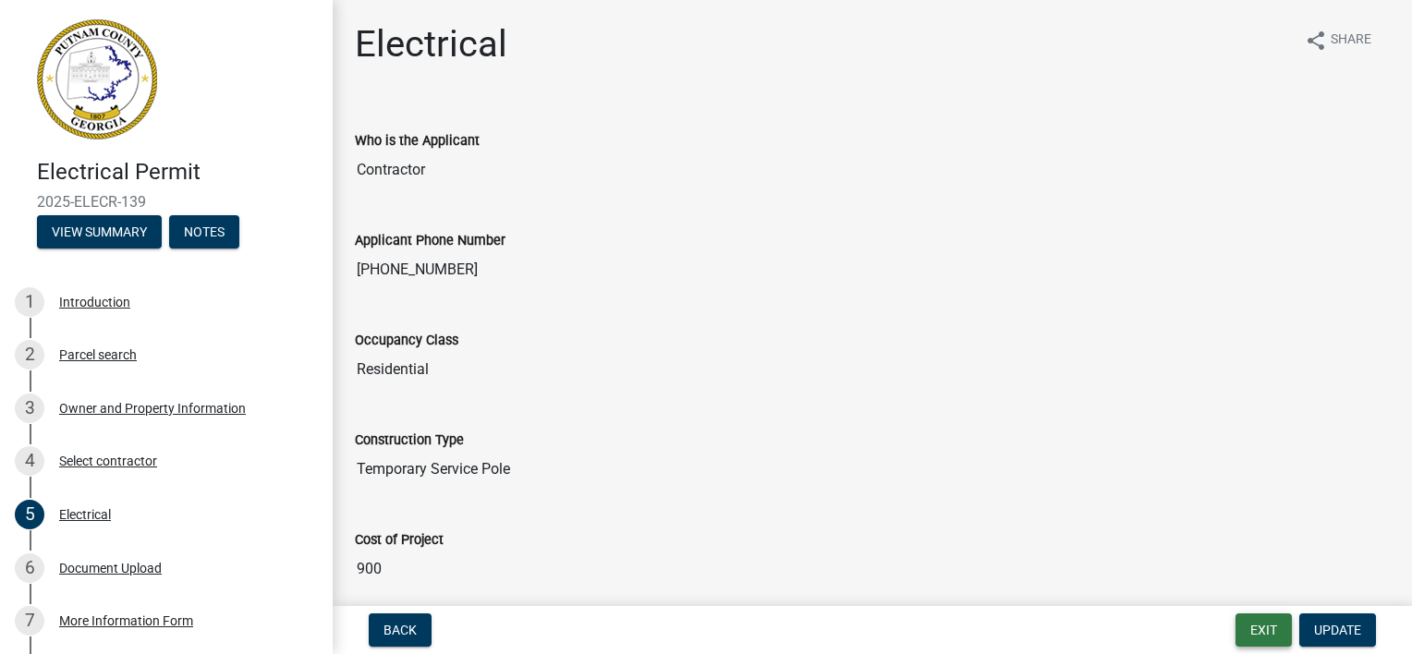
click at [1264, 632] on button "Exit" at bounding box center [1264, 630] width 56 height 33
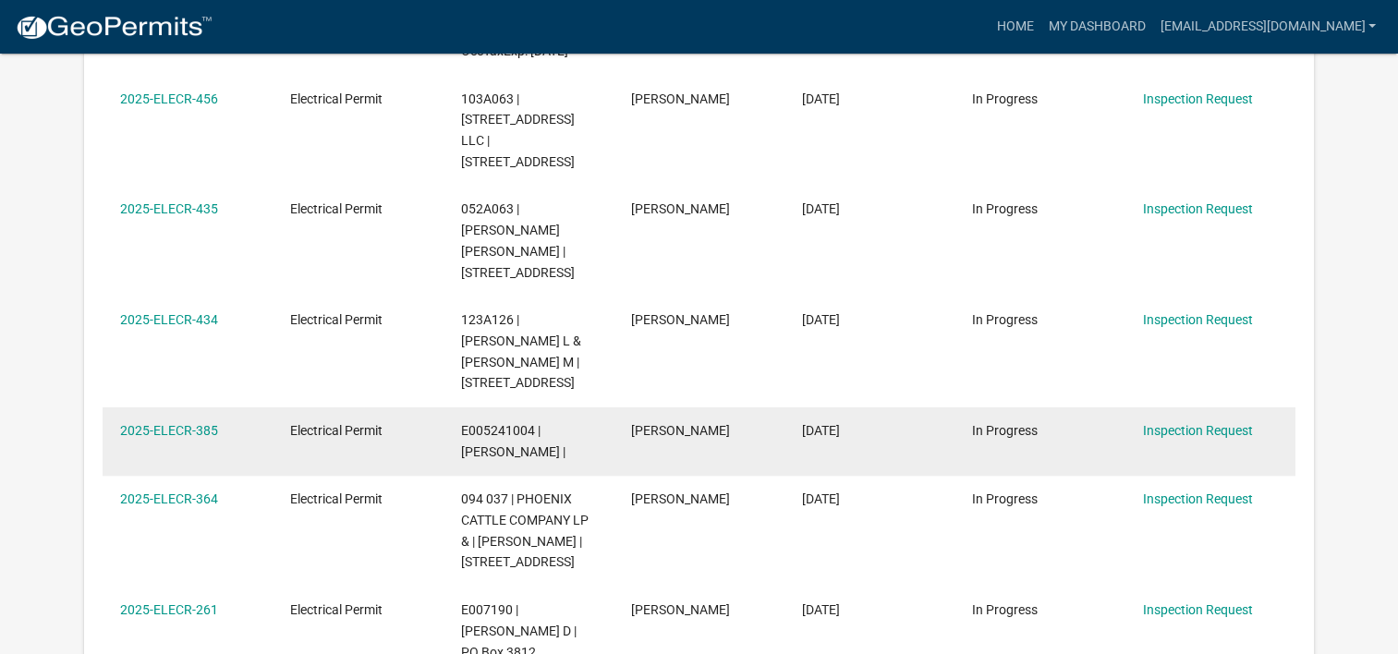
scroll to position [800, 0]
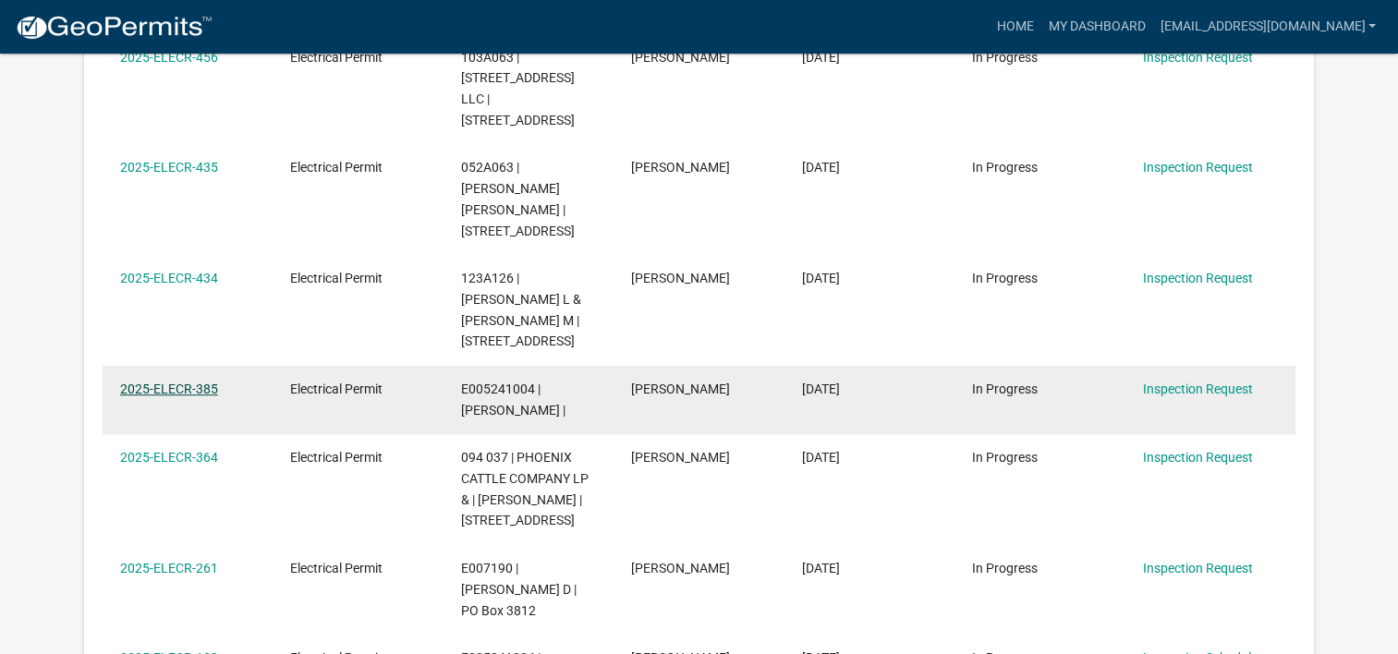
click at [197, 382] on link "2025-ELECR-385" at bounding box center [169, 389] width 98 height 15
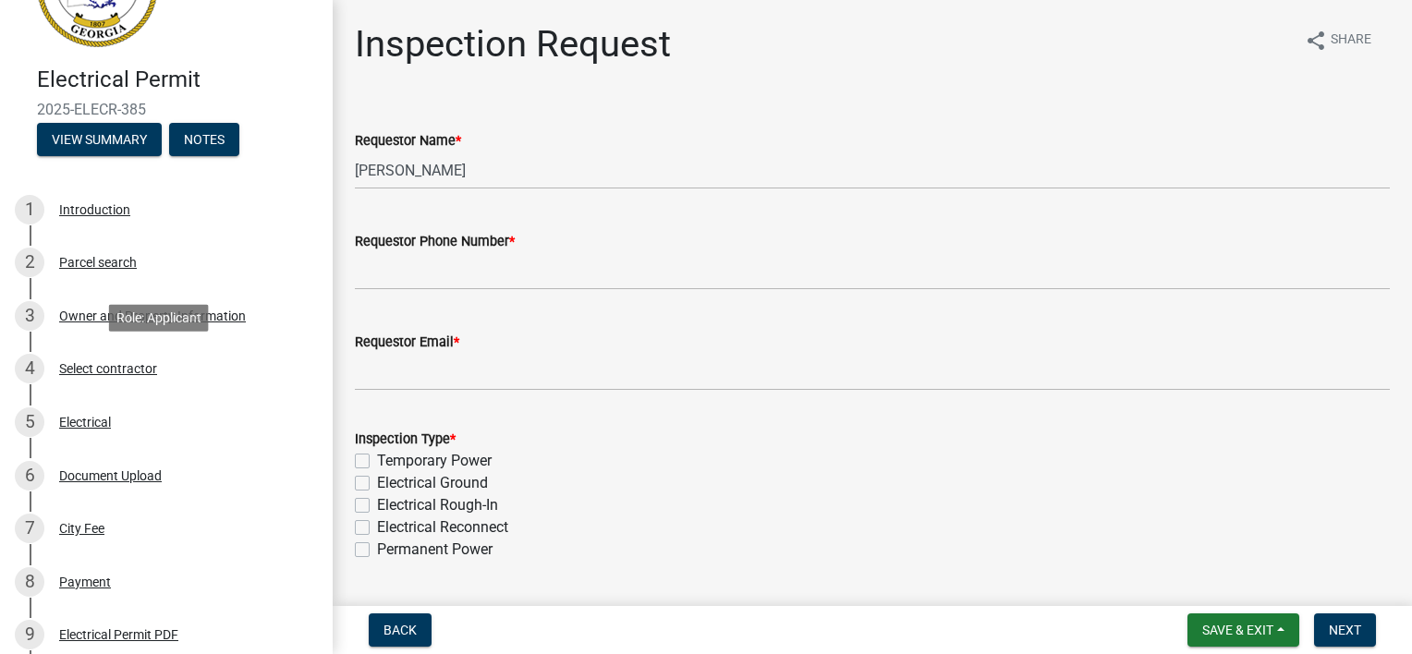
scroll to position [185, 0]
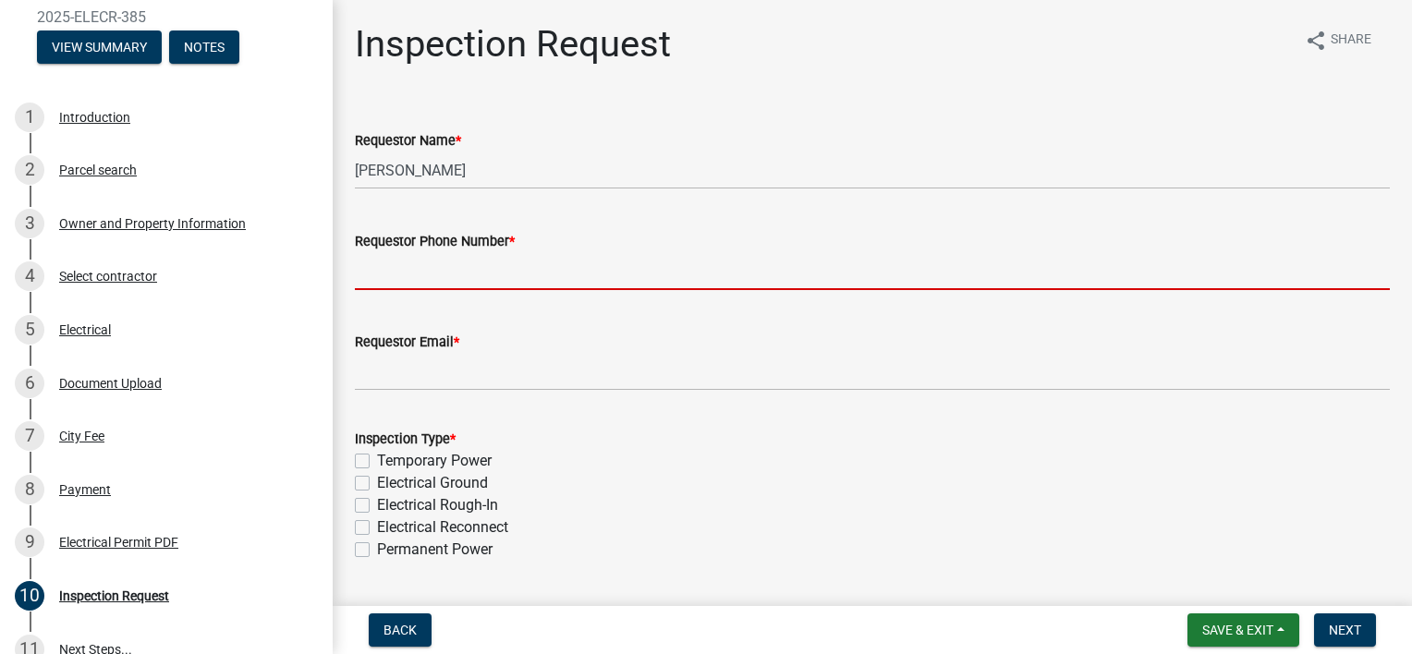
click at [385, 270] on input "Requestor Phone Number *" at bounding box center [872, 271] width 1035 height 38
type input "[PHONE_NUMBER]"
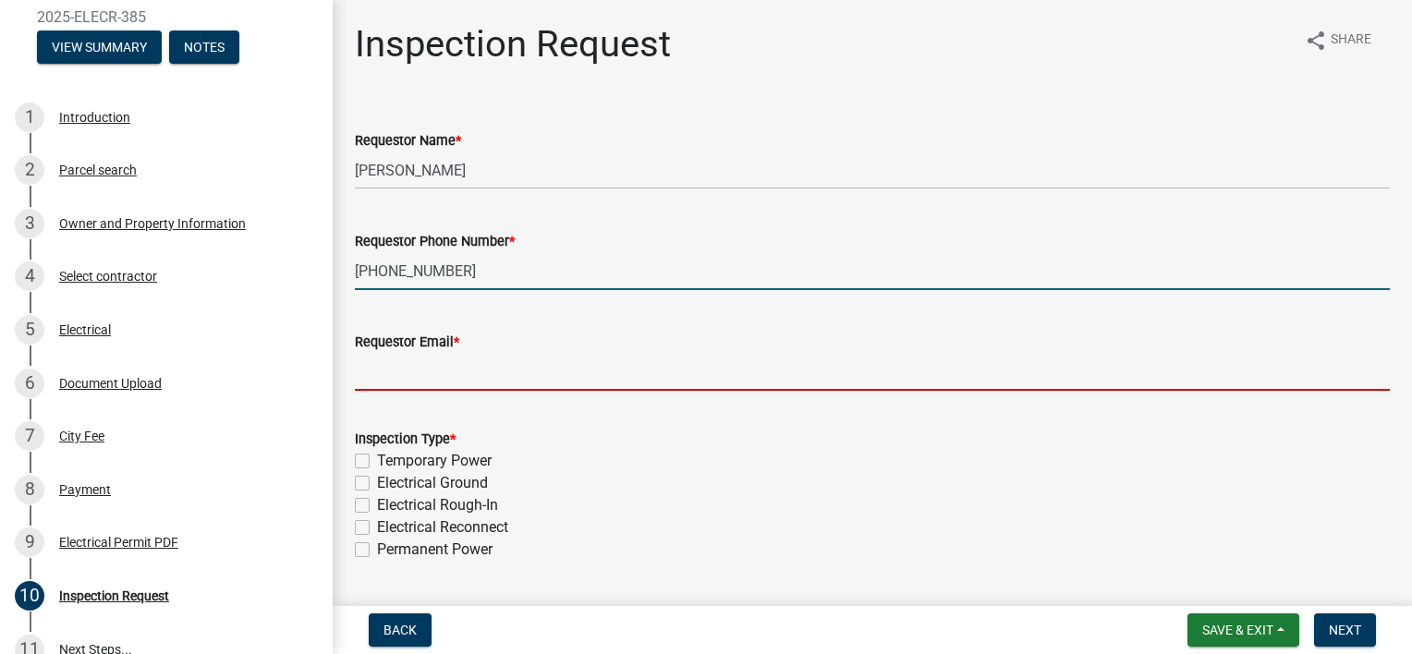
type input "[EMAIL_ADDRESS][DOMAIN_NAME]"
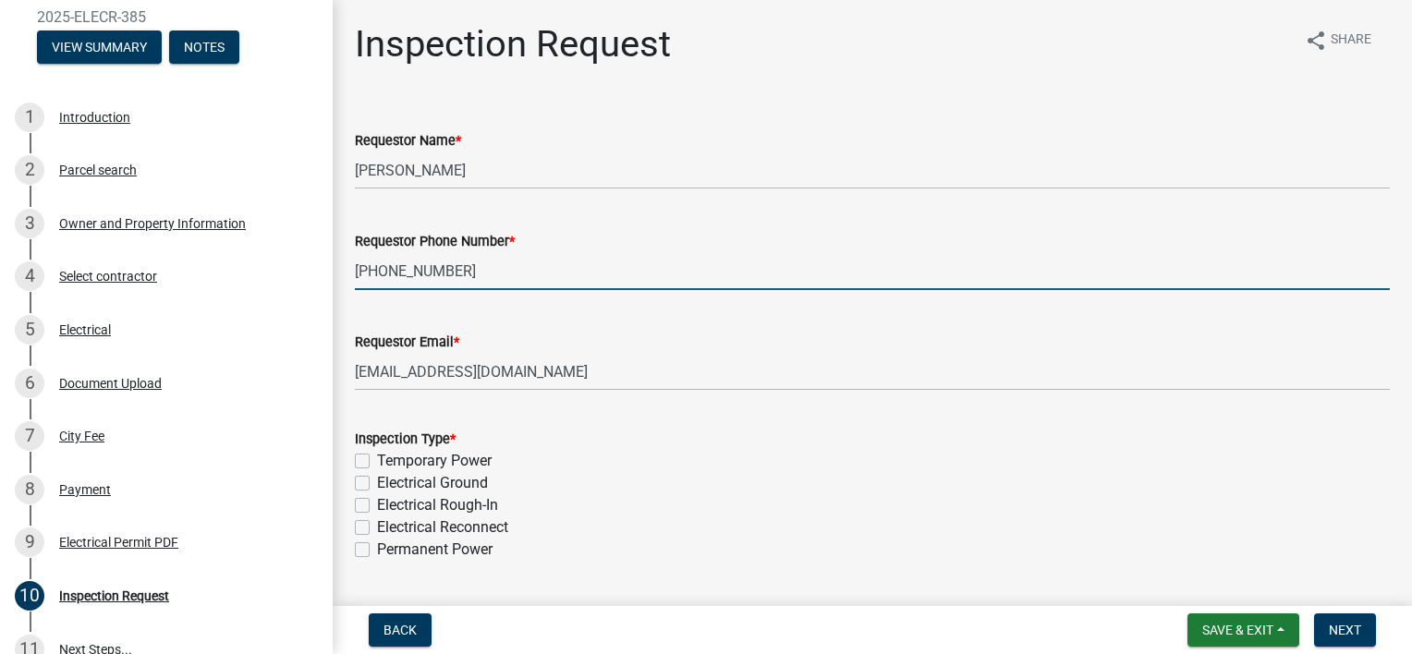
select select "9"
select select "2025"
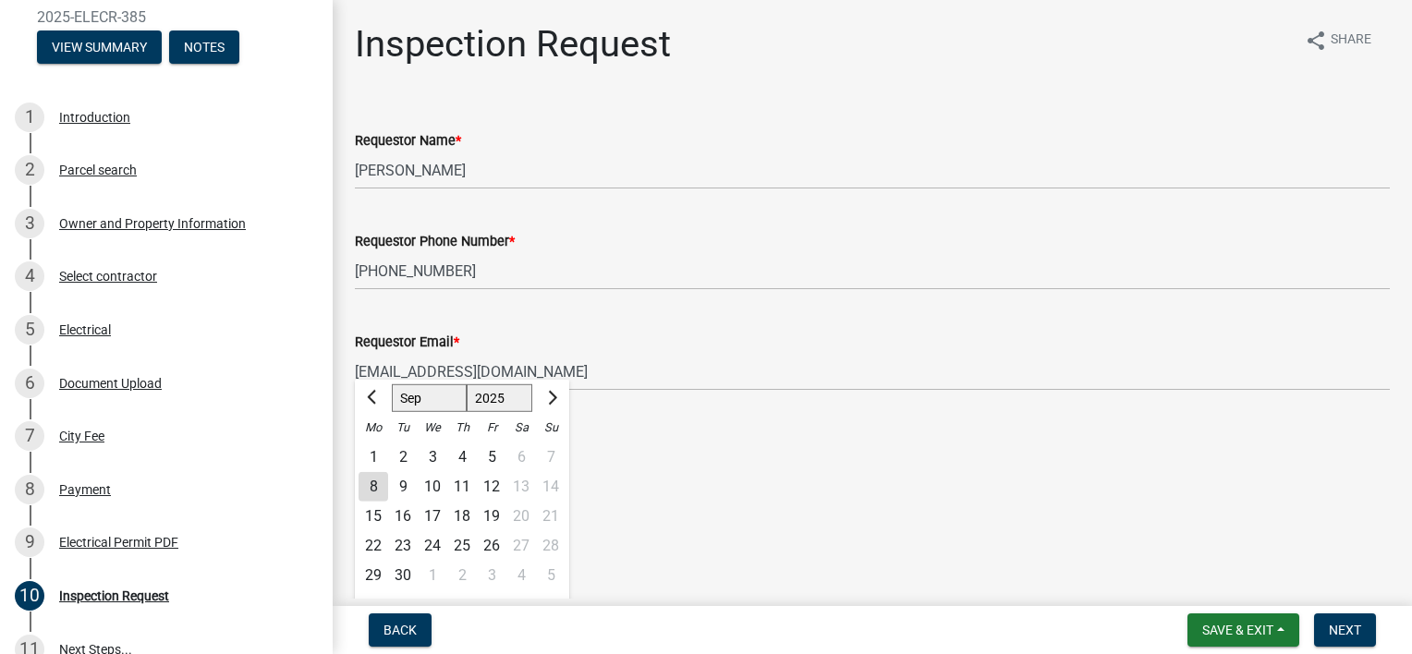
click at [405, 486] on div "9" at bounding box center [403, 487] width 30 height 30
type input "[DATE]"
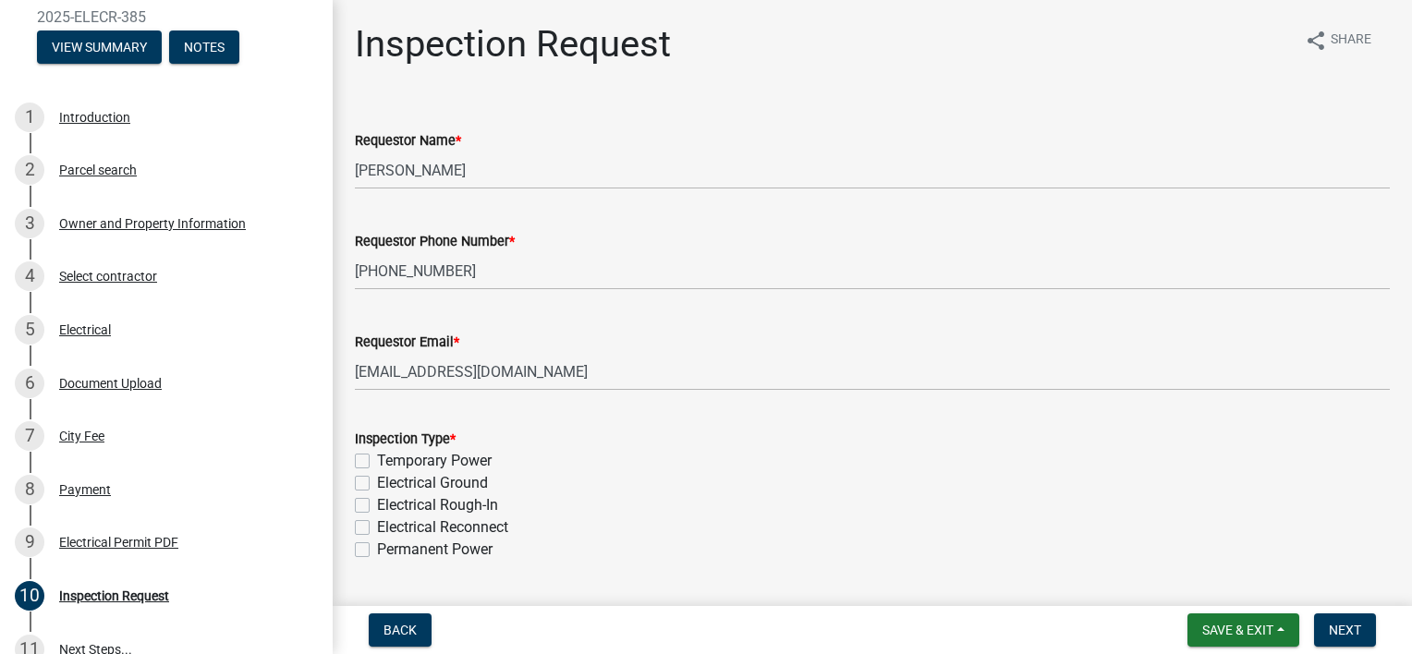
click at [377, 551] on label "Permanent Power" at bounding box center [435, 550] width 116 height 22
click at [377, 551] on input "Permanent Power" at bounding box center [383, 545] width 12 height 12
checkbox input "true"
checkbox input "false"
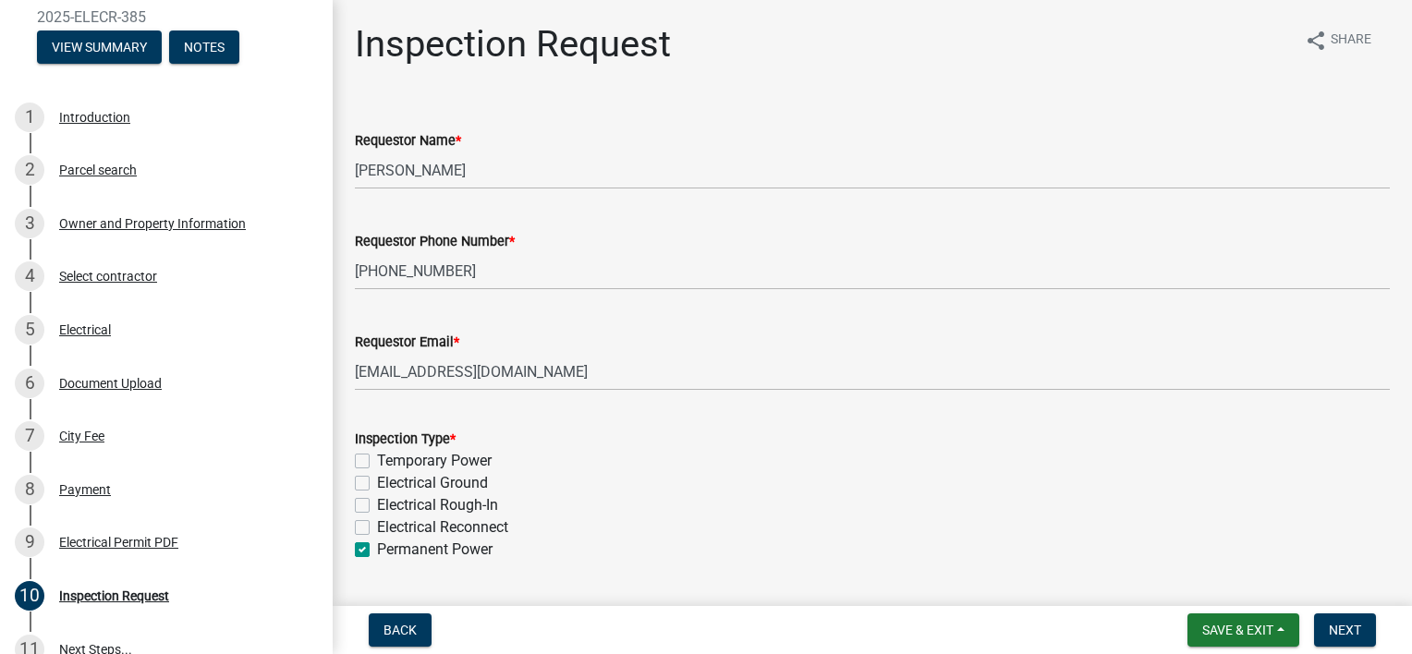
checkbox input "false"
checkbox input "true"
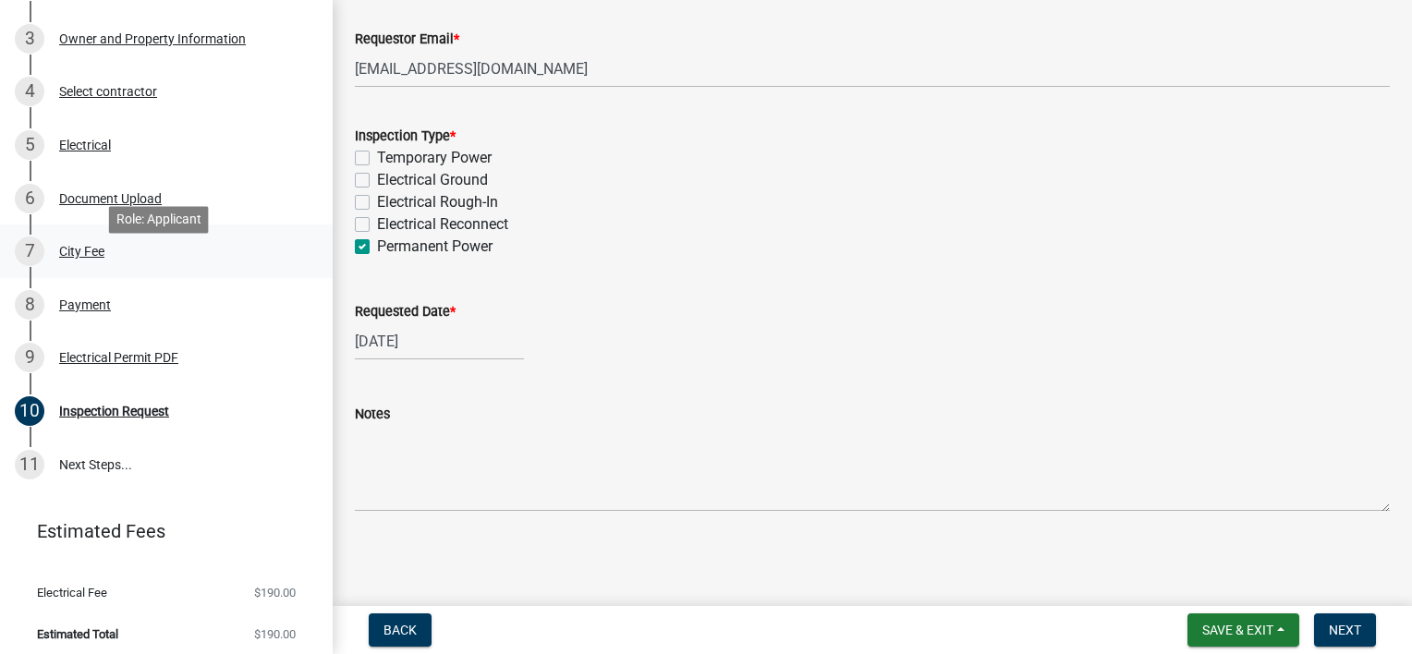
scroll to position [378, 0]
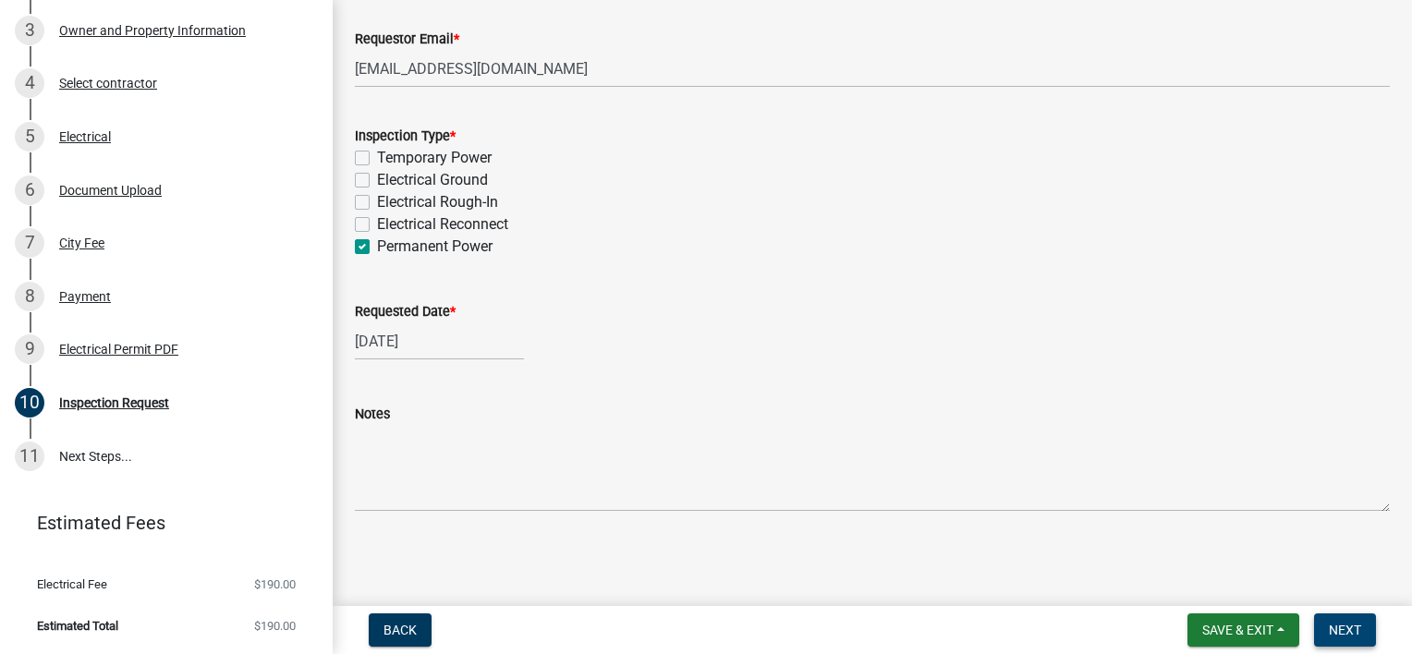
click at [1331, 634] on span "Next" at bounding box center [1345, 630] width 32 height 15
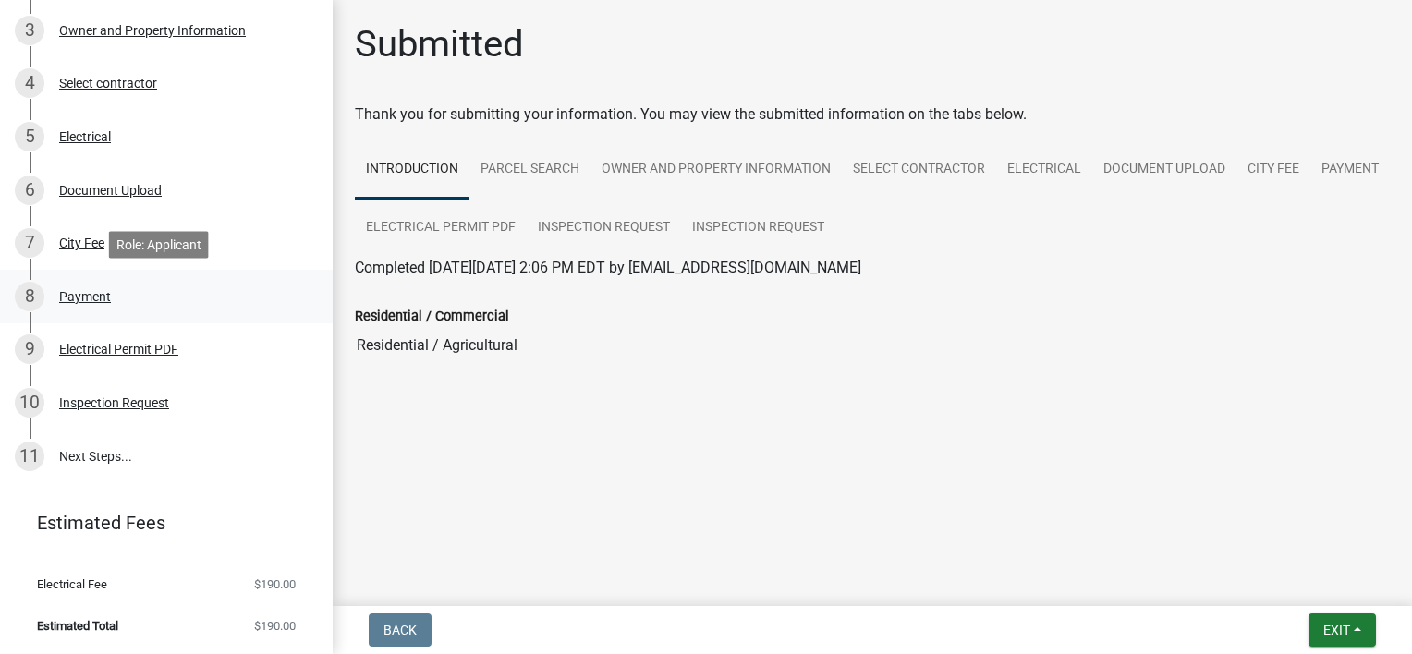
click at [78, 299] on div "Payment" at bounding box center [85, 296] width 52 height 13
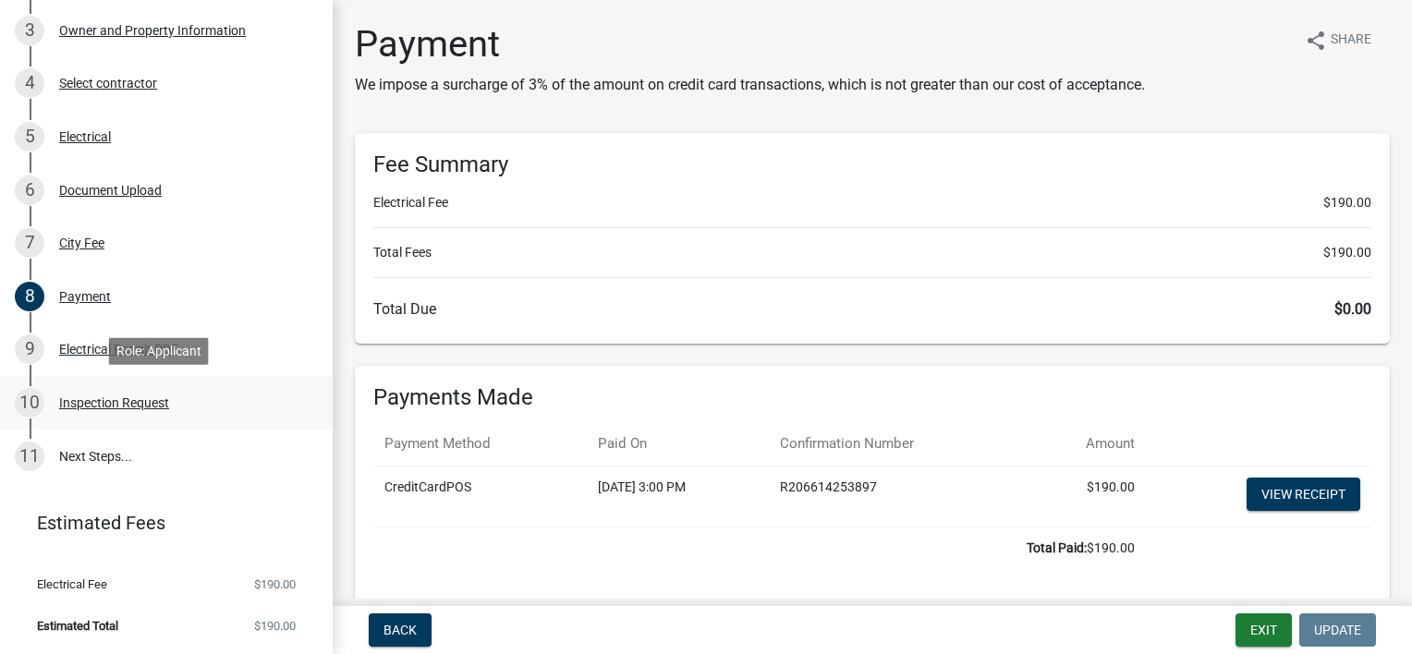
click at [79, 397] on div "Inspection Request" at bounding box center [114, 403] width 110 height 13
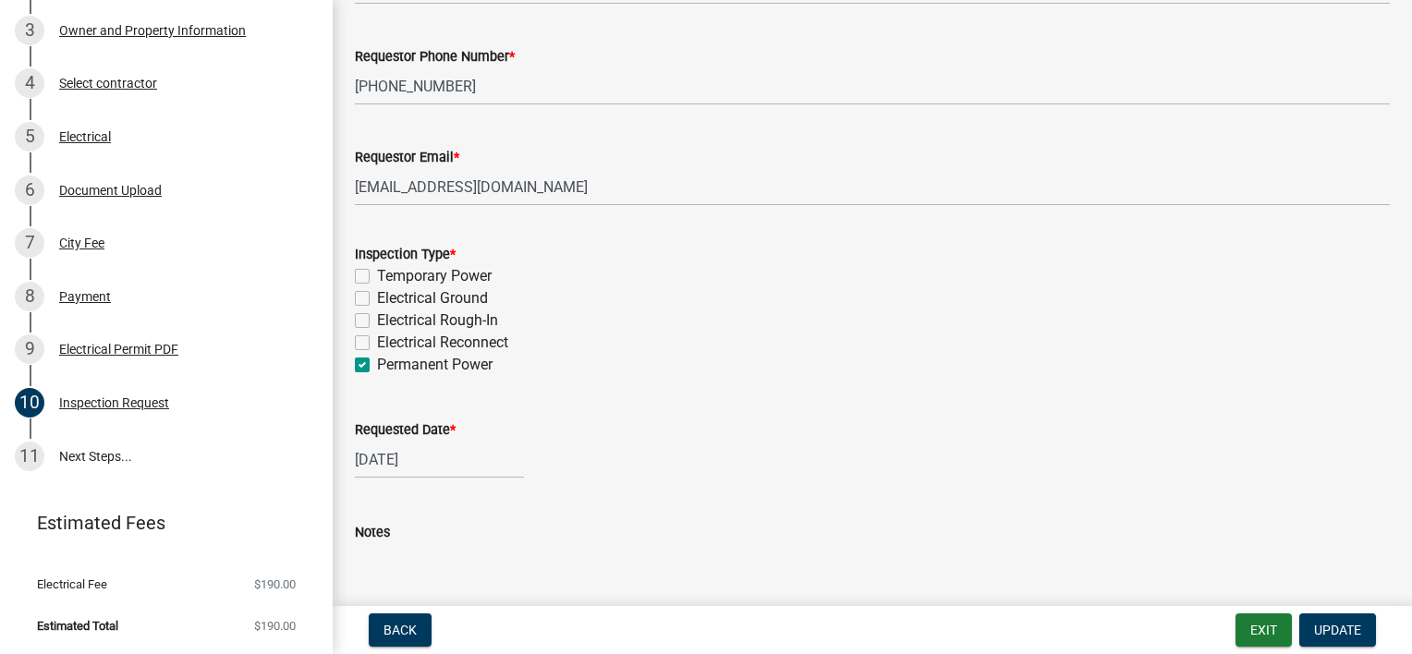
scroll to position [277, 0]
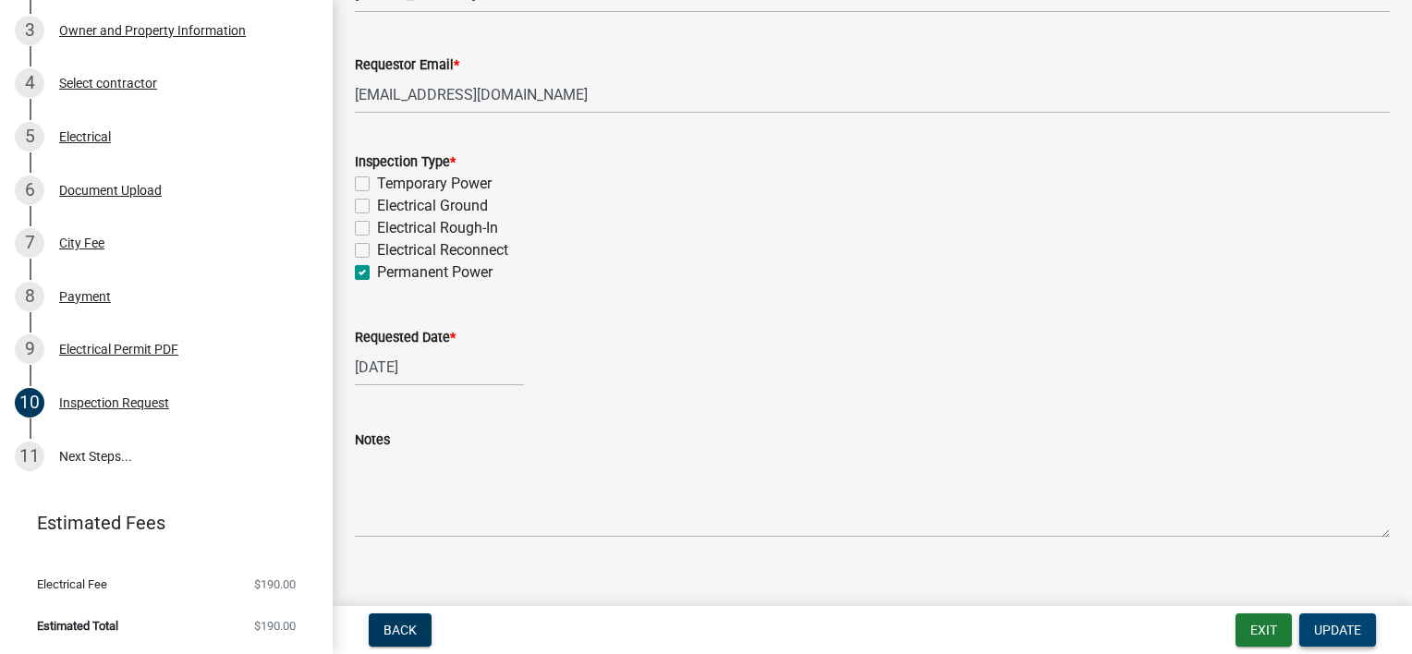
click at [1353, 634] on span "Update" at bounding box center [1337, 630] width 47 height 15
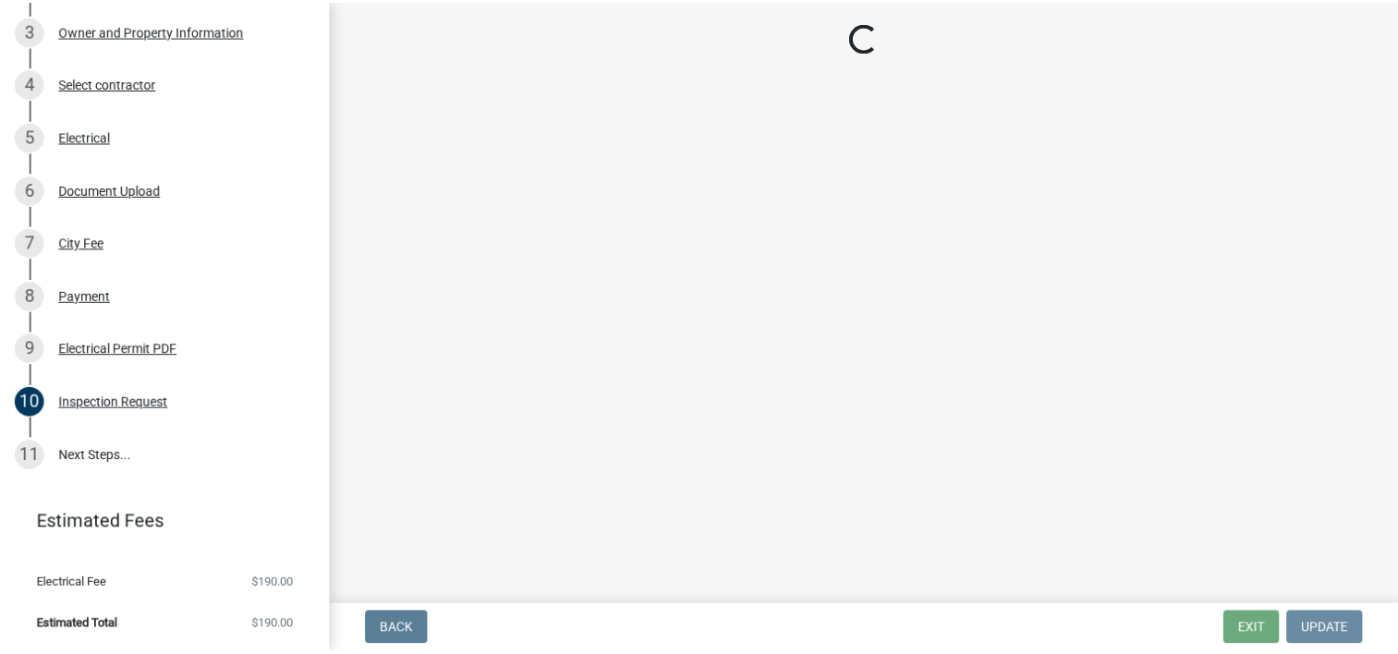
scroll to position [0, 0]
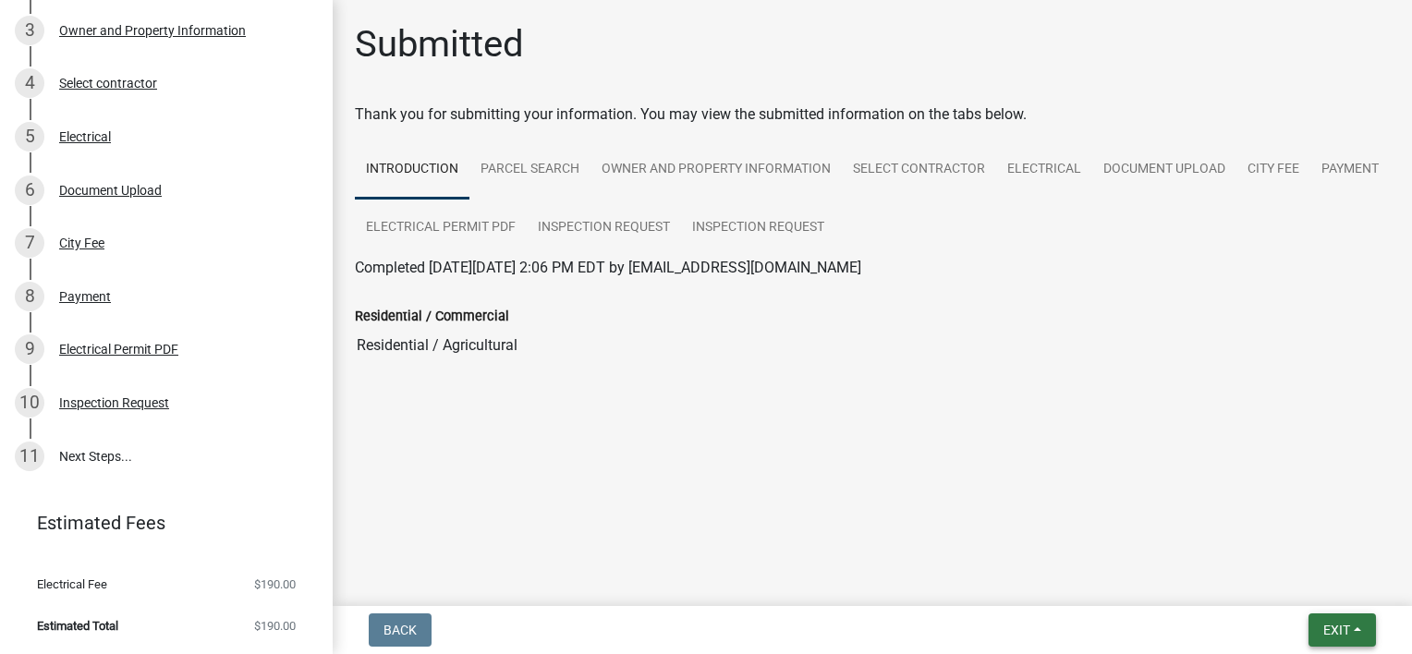
click at [1361, 630] on button "Exit" at bounding box center [1342, 630] width 67 height 33
click at [1291, 588] on button "Save & Exit" at bounding box center [1303, 582] width 148 height 44
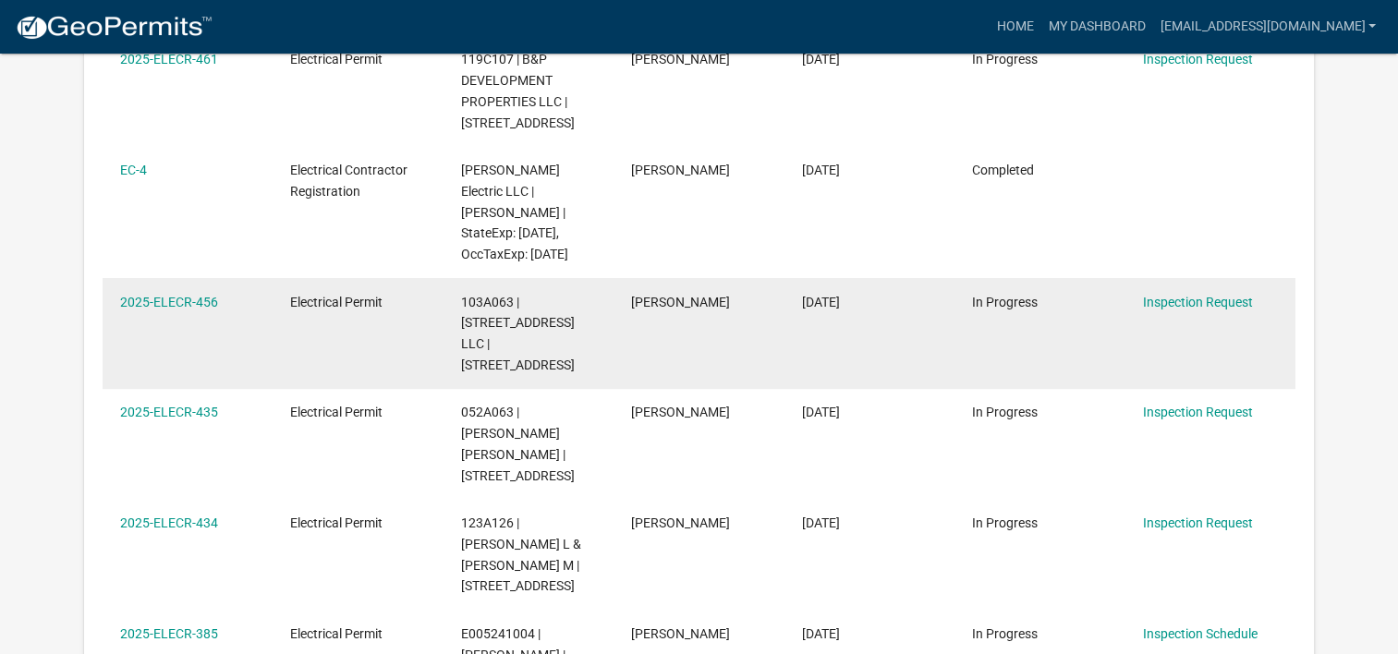
scroll to position [739, 0]
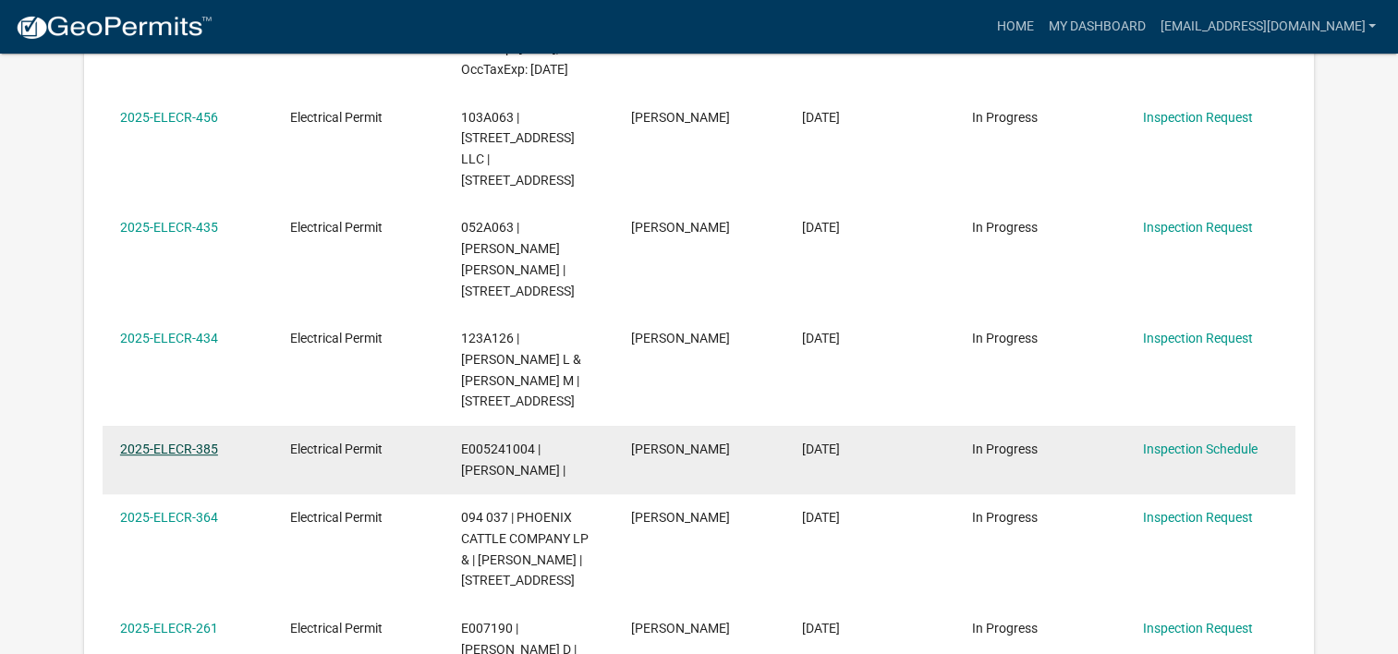
click at [197, 442] on link "2025-ELECR-385" at bounding box center [169, 449] width 98 height 15
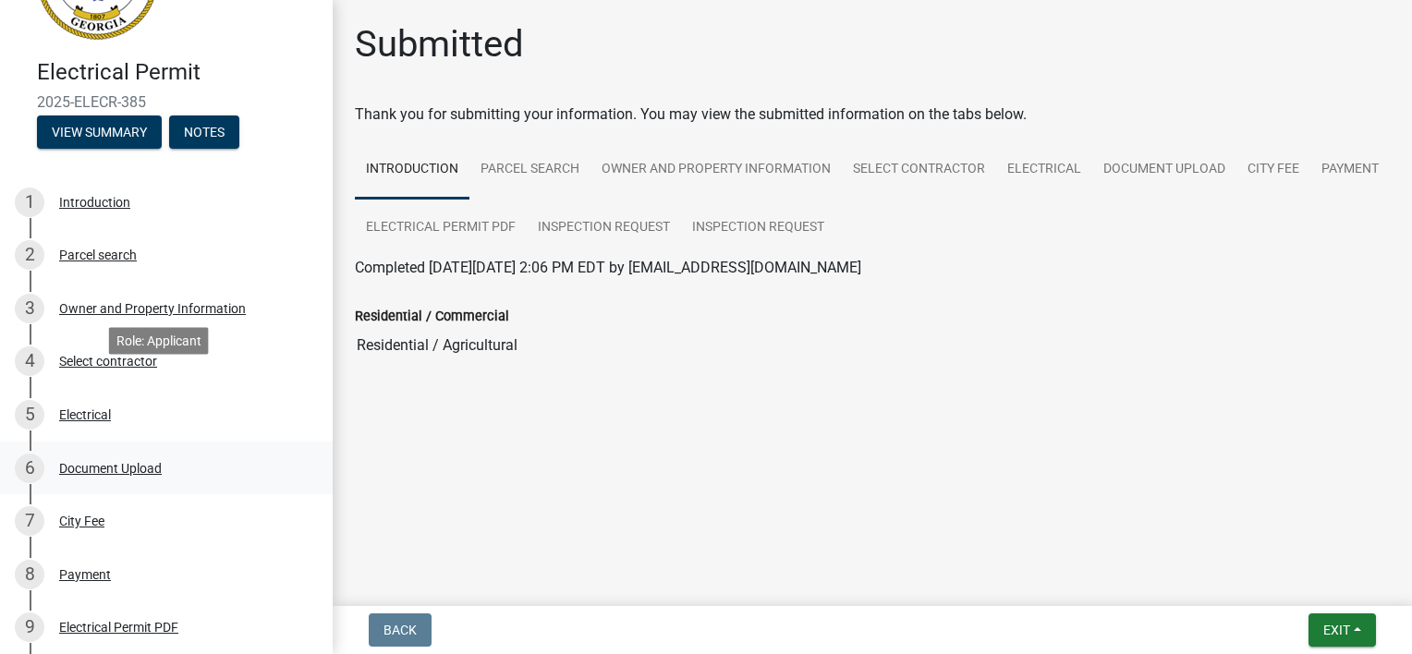
scroll to position [185, 0]
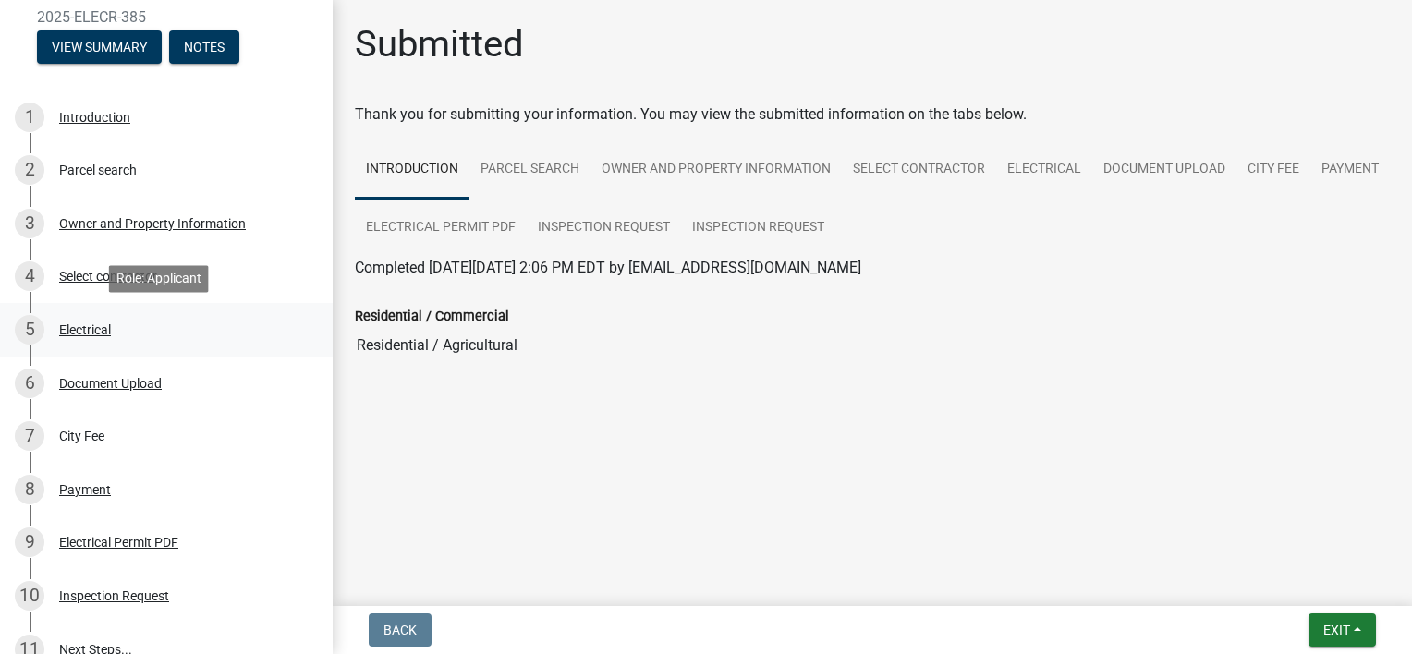
click at [89, 331] on div "Electrical" at bounding box center [85, 330] width 52 height 13
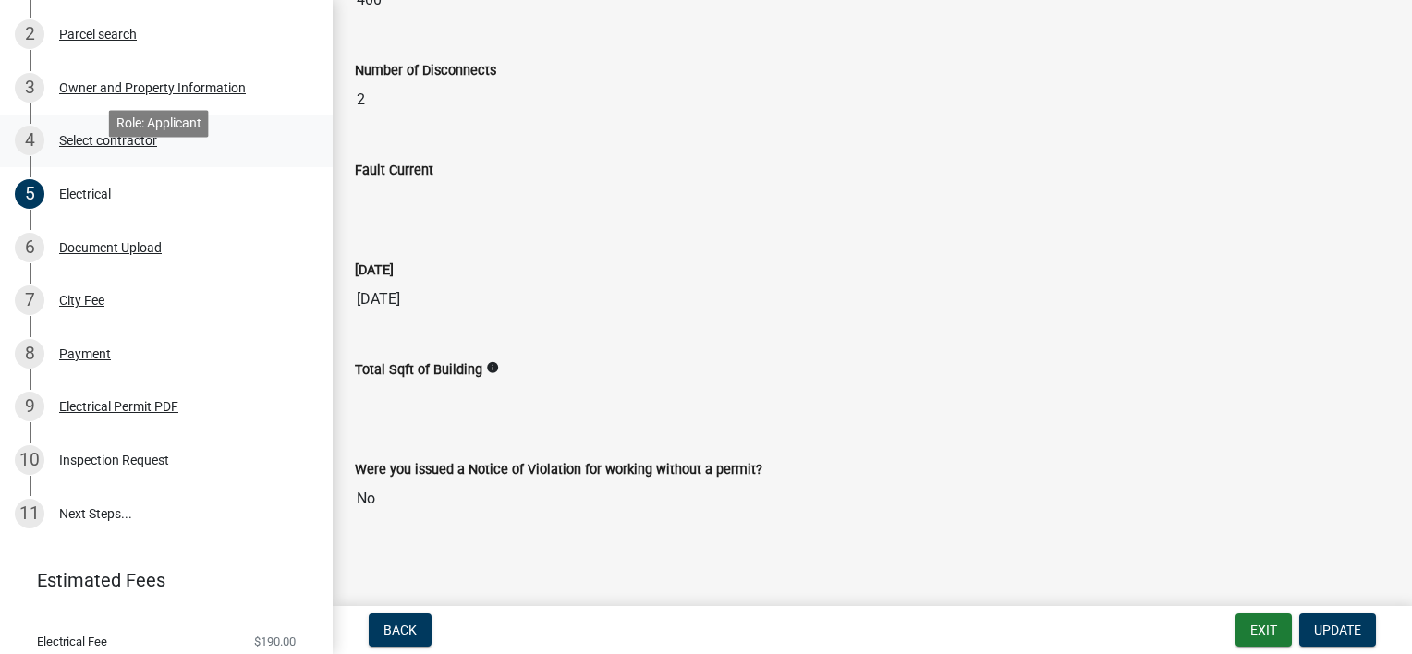
scroll to position [277, 0]
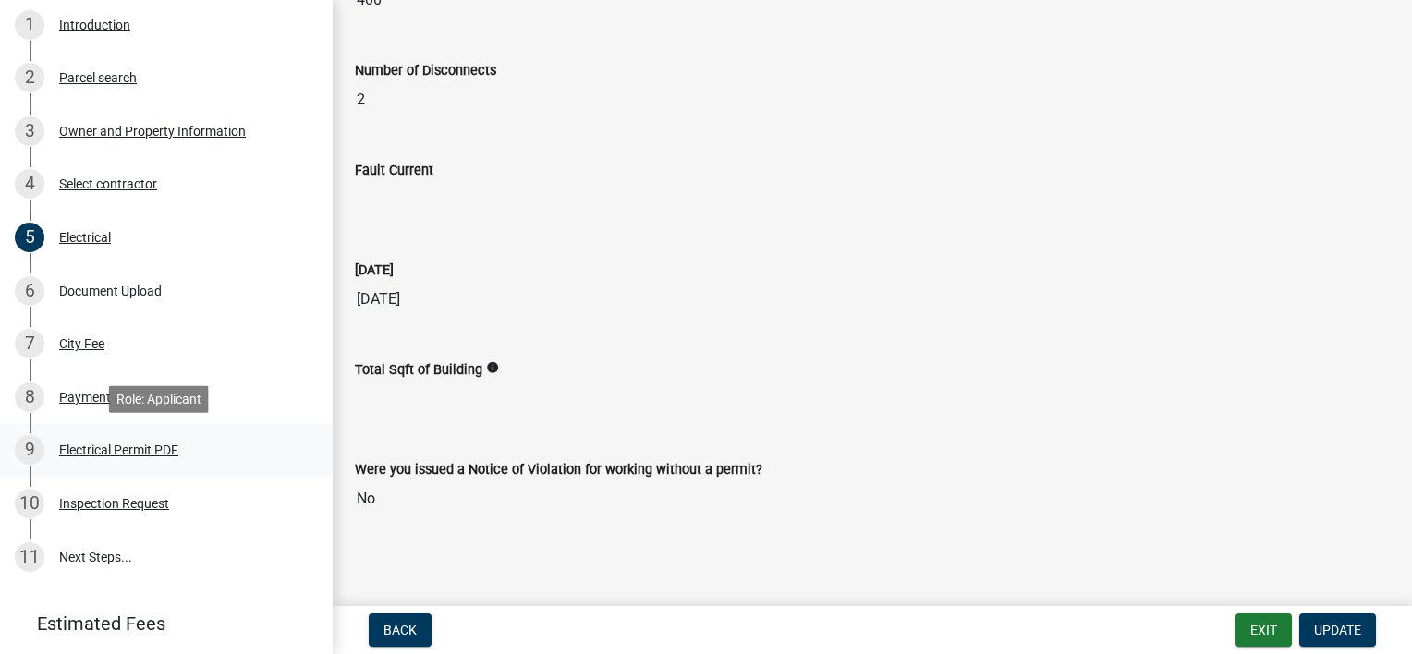
click at [105, 454] on div "Electrical Permit PDF" at bounding box center [118, 450] width 119 height 13
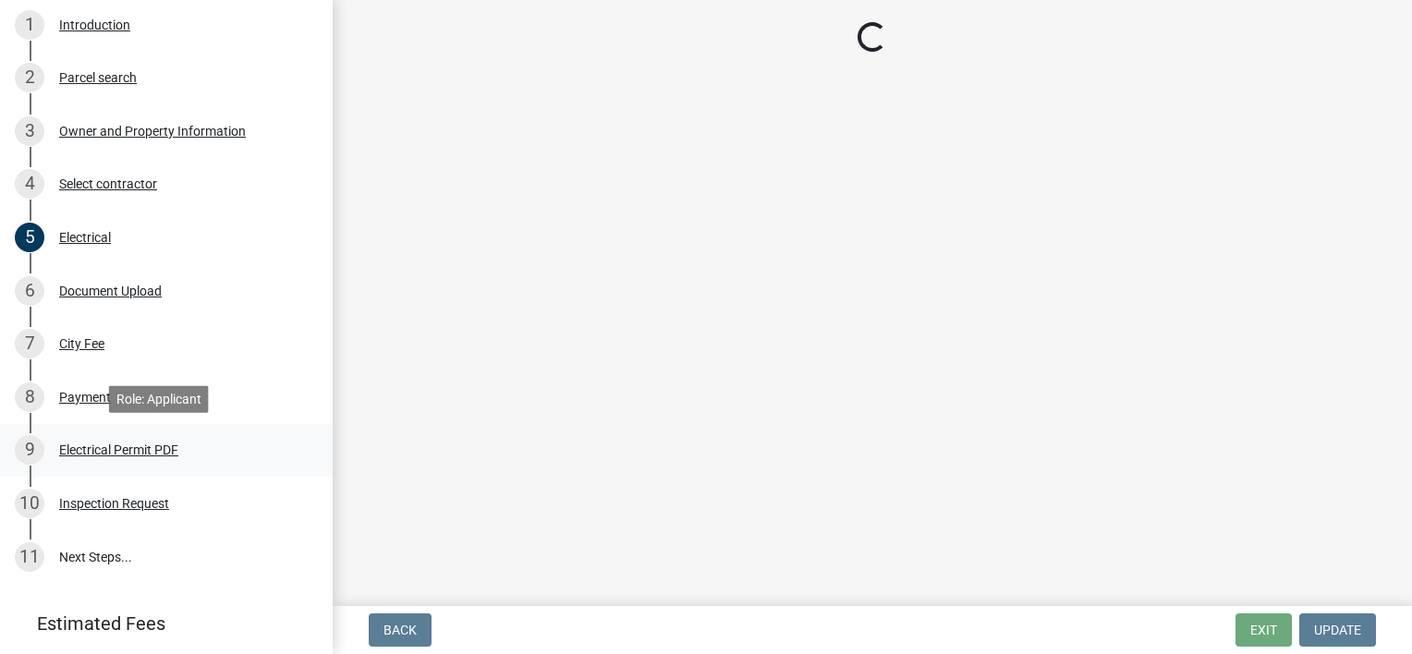
scroll to position [0, 0]
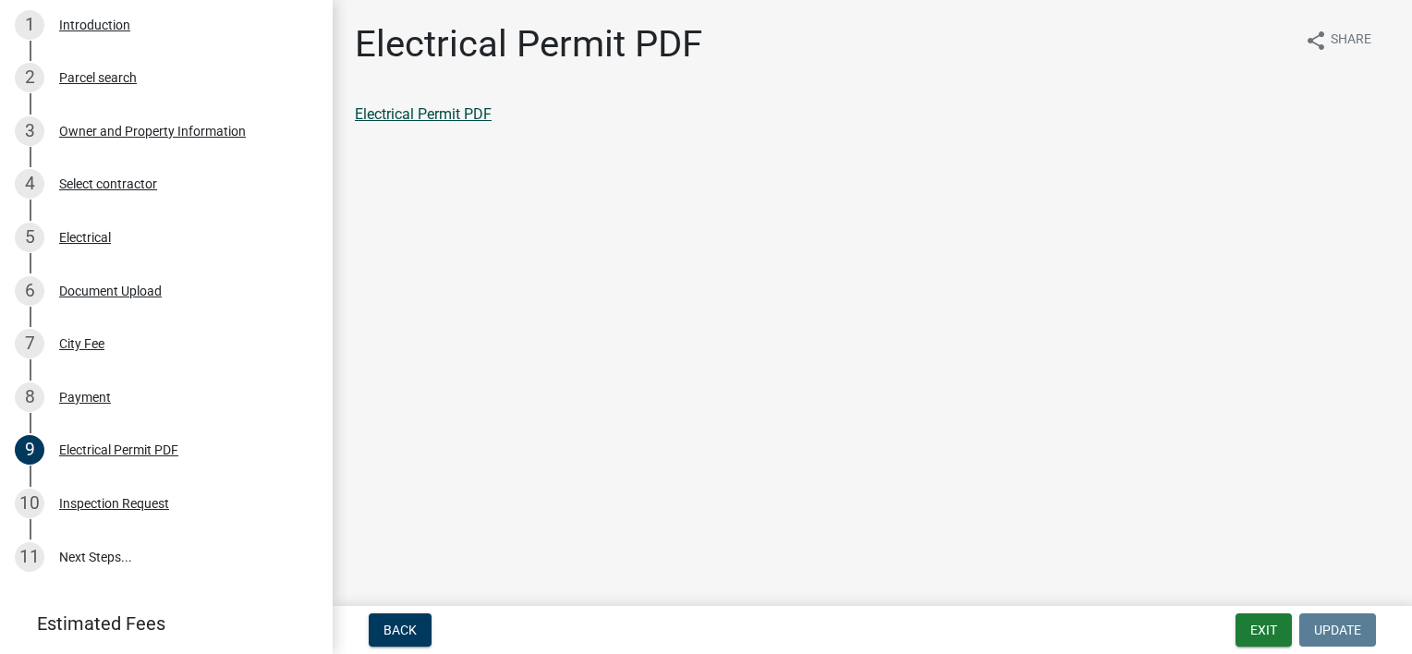
click at [423, 112] on link "Electrical Permit PDF" at bounding box center [423, 114] width 137 height 18
click at [90, 238] on div "Electrical" at bounding box center [85, 237] width 52 height 13
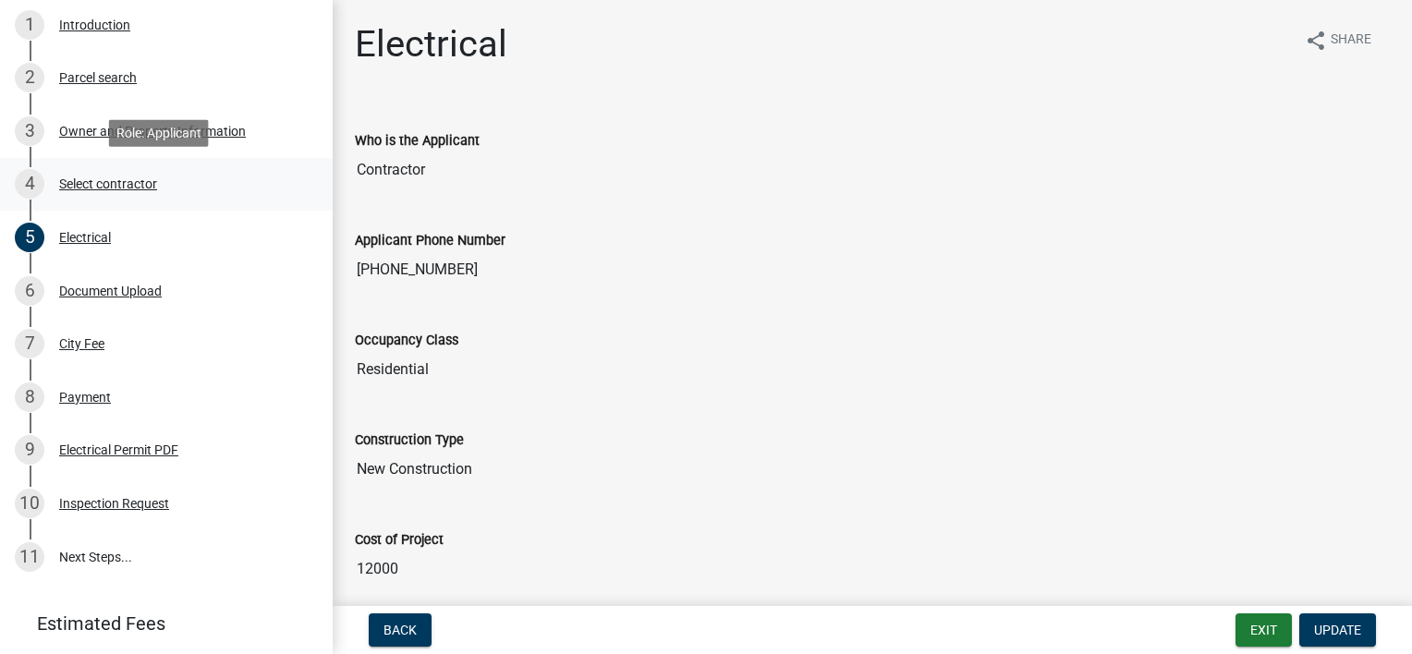
click at [91, 182] on div "Select contractor" at bounding box center [108, 183] width 98 height 13
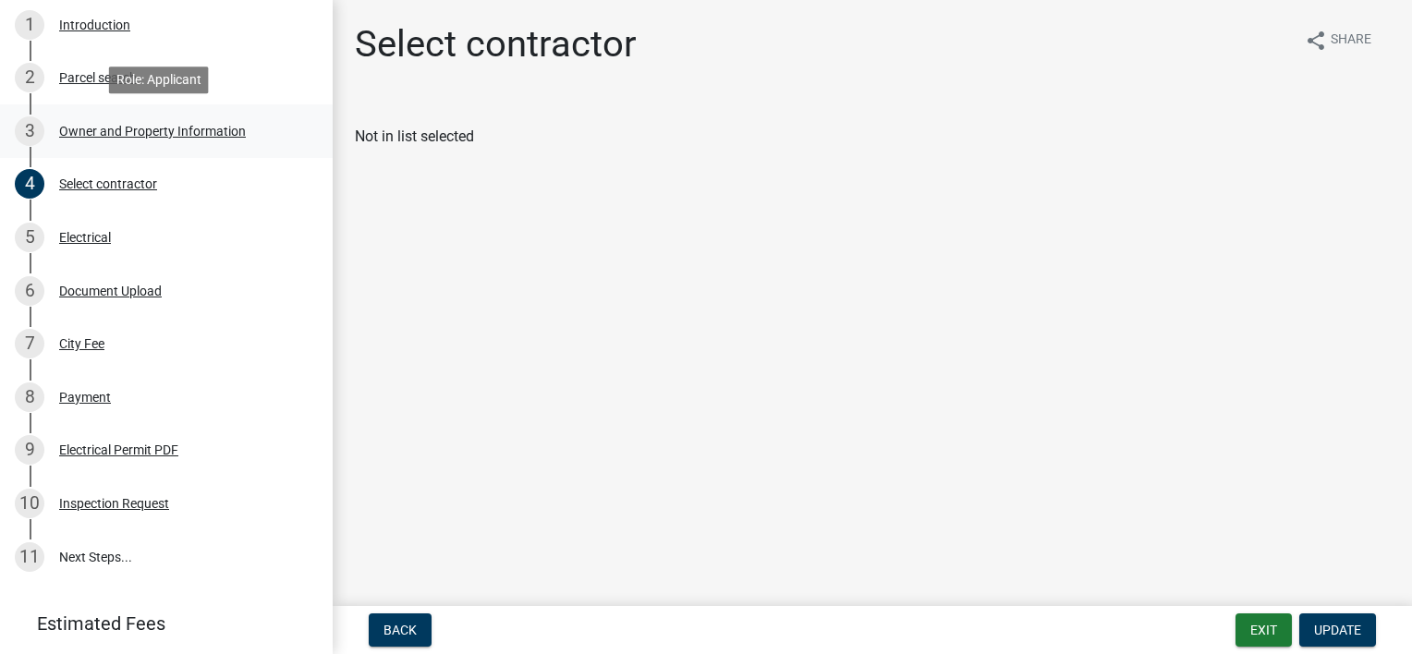
click at [99, 129] on div "Owner and Property Information" at bounding box center [152, 131] width 187 height 13
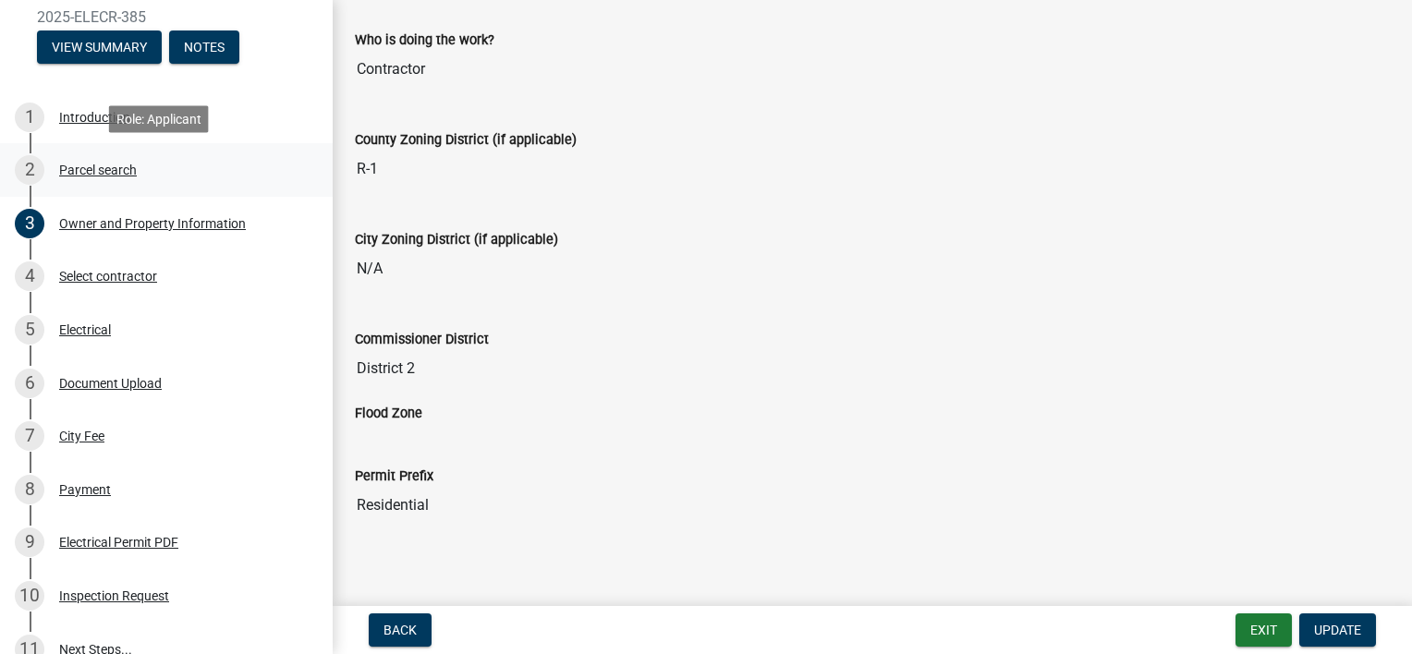
scroll to position [185, 0]
click at [85, 118] on div "Introduction" at bounding box center [94, 117] width 71 height 13
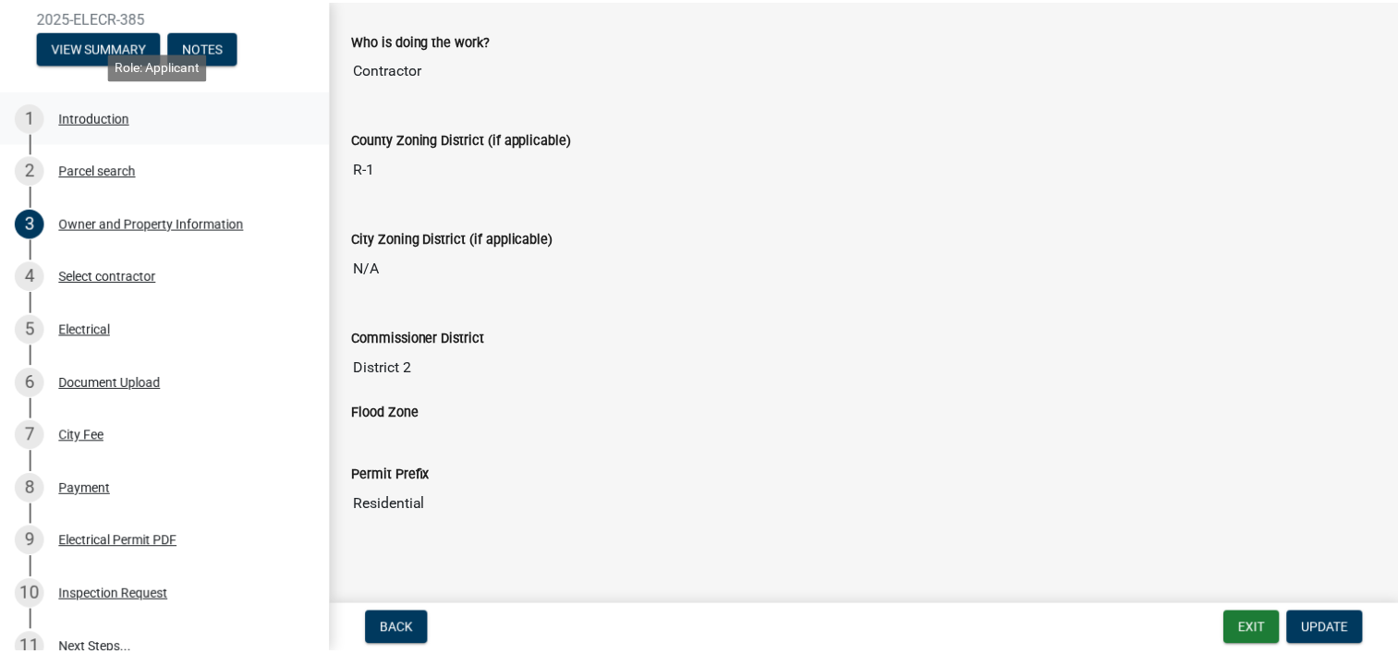
scroll to position [0, 0]
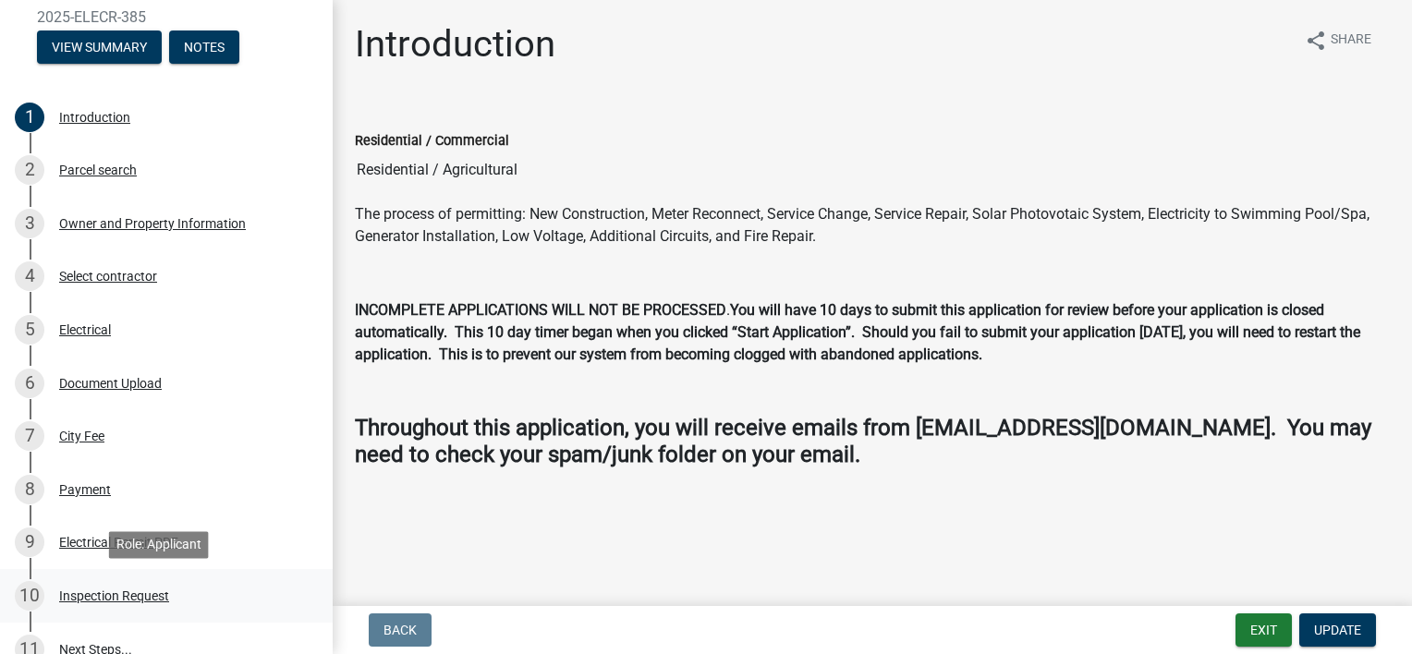
click at [137, 595] on div "Inspection Request" at bounding box center [114, 596] width 110 height 13
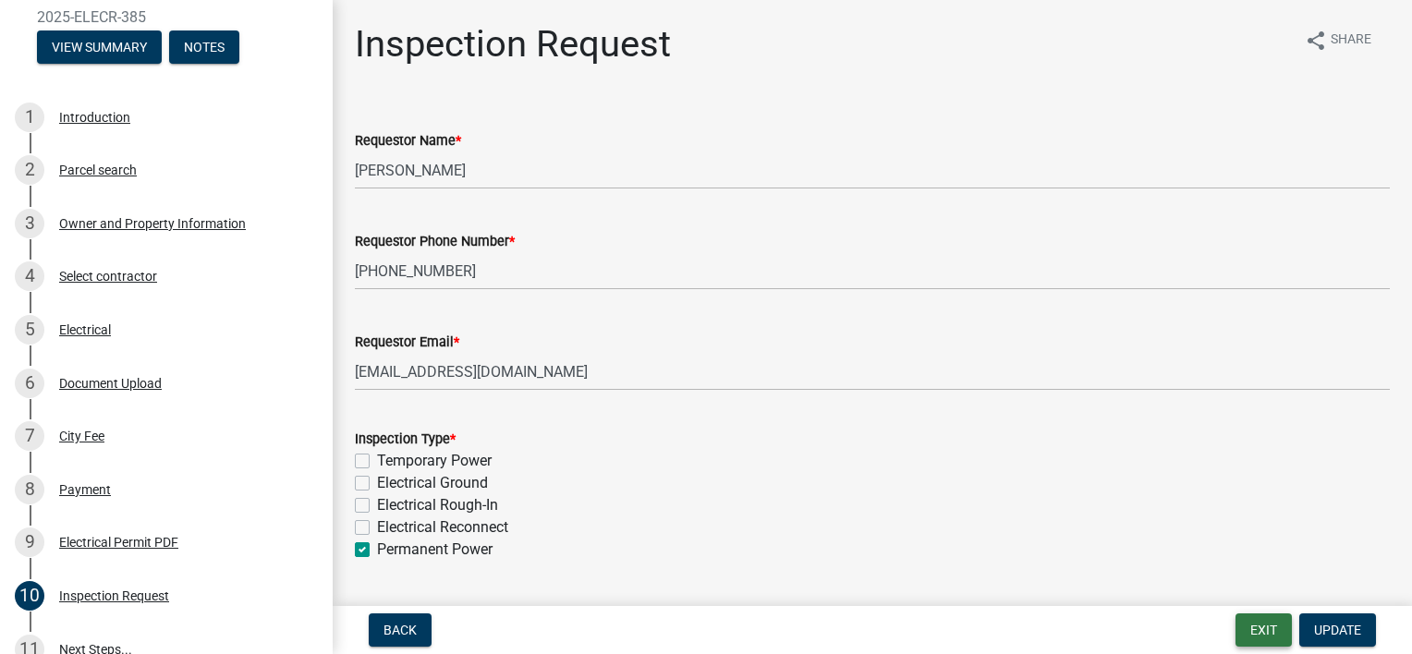
click at [1264, 632] on button "Exit" at bounding box center [1264, 630] width 56 height 33
